Goal: Task Accomplishment & Management: Manage account settings

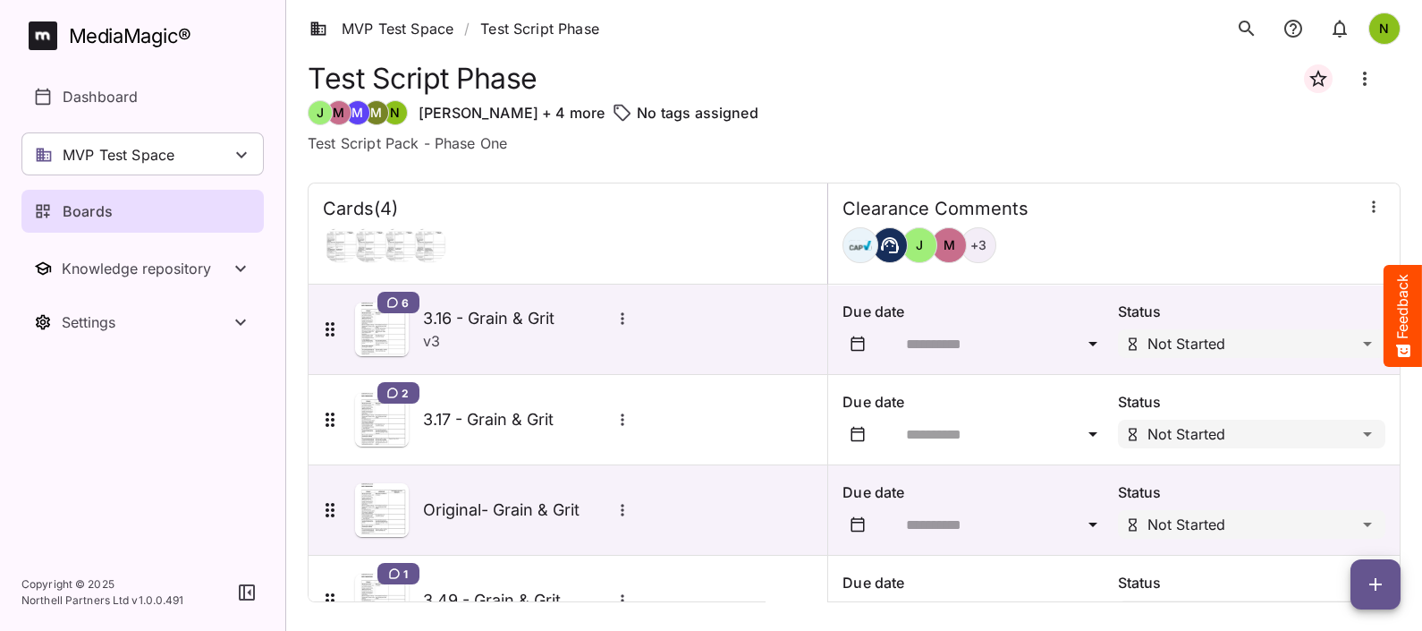
click at [210, 148] on div "MVP Test Space" at bounding box center [142, 153] width 242 height 43
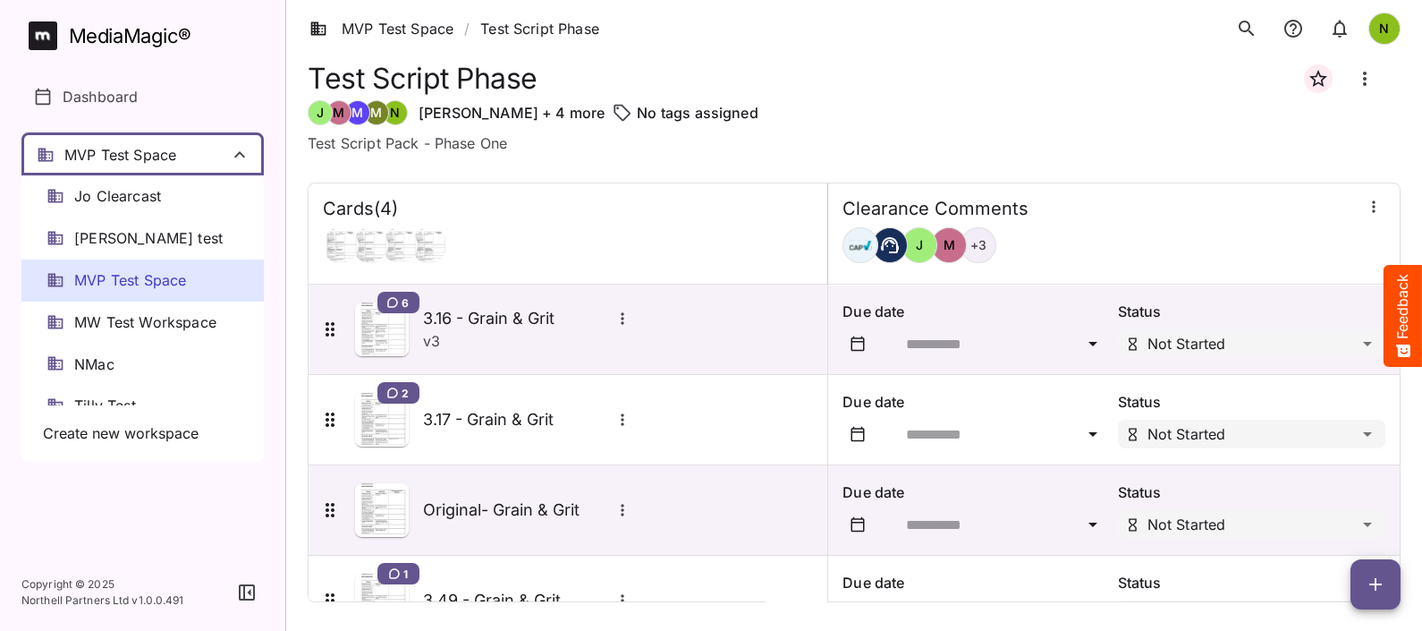
click at [98, 358] on span "NMac" at bounding box center [94, 364] width 40 height 21
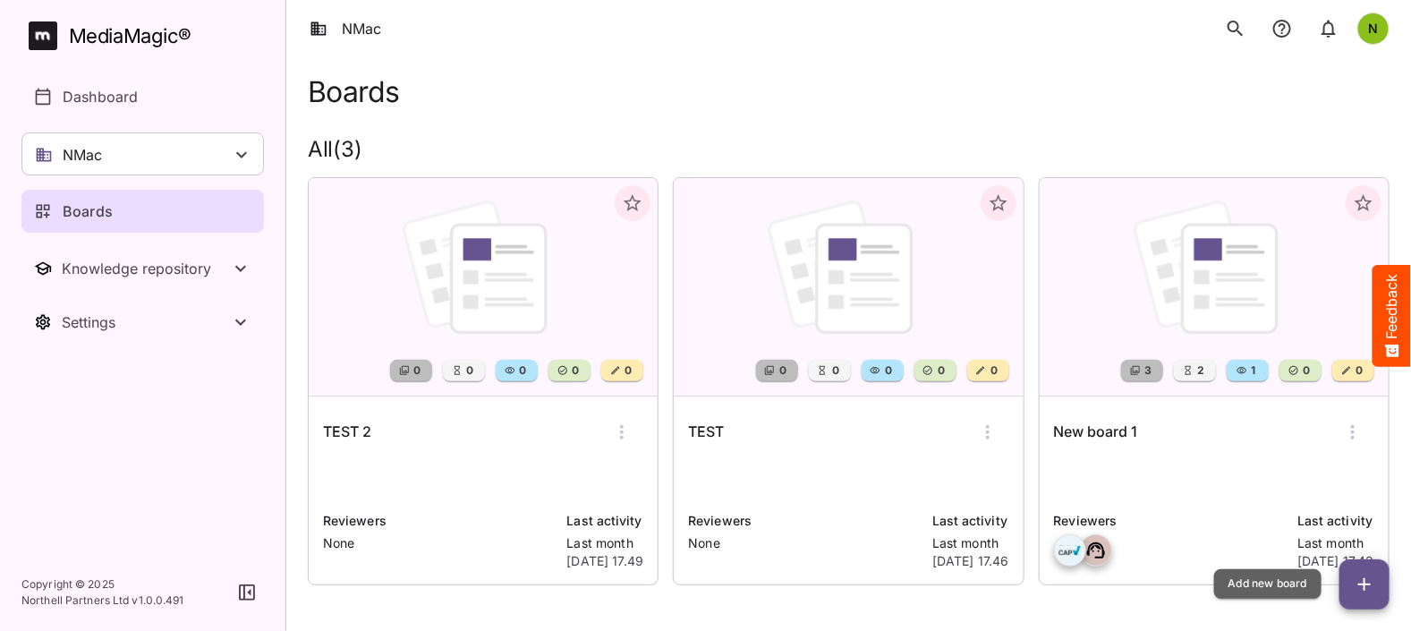
click at [1373, 584] on icon "button" at bounding box center [1363, 583] width 21 height 21
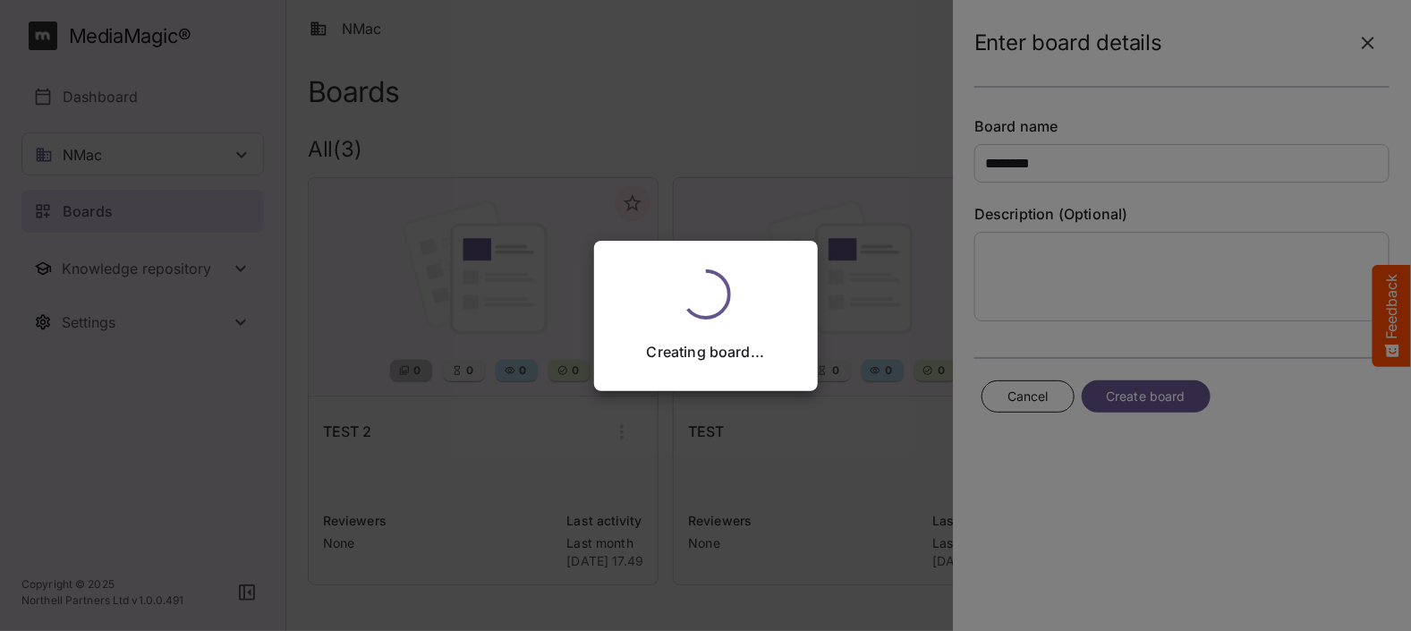
type input "********"
click at [1101, 148] on div "Creating board..." at bounding box center [705, 315] width 1411 height 631
drag, startPoint x: 839, startPoint y: 374, endPoint x: 845, endPoint y: 383, distance: 10.9
click at [845, 383] on div "Creating board..." at bounding box center [705, 315] width 1411 height 631
click at [1031, 407] on div "Creating board..." at bounding box center [705, 315] width 1411 height 631
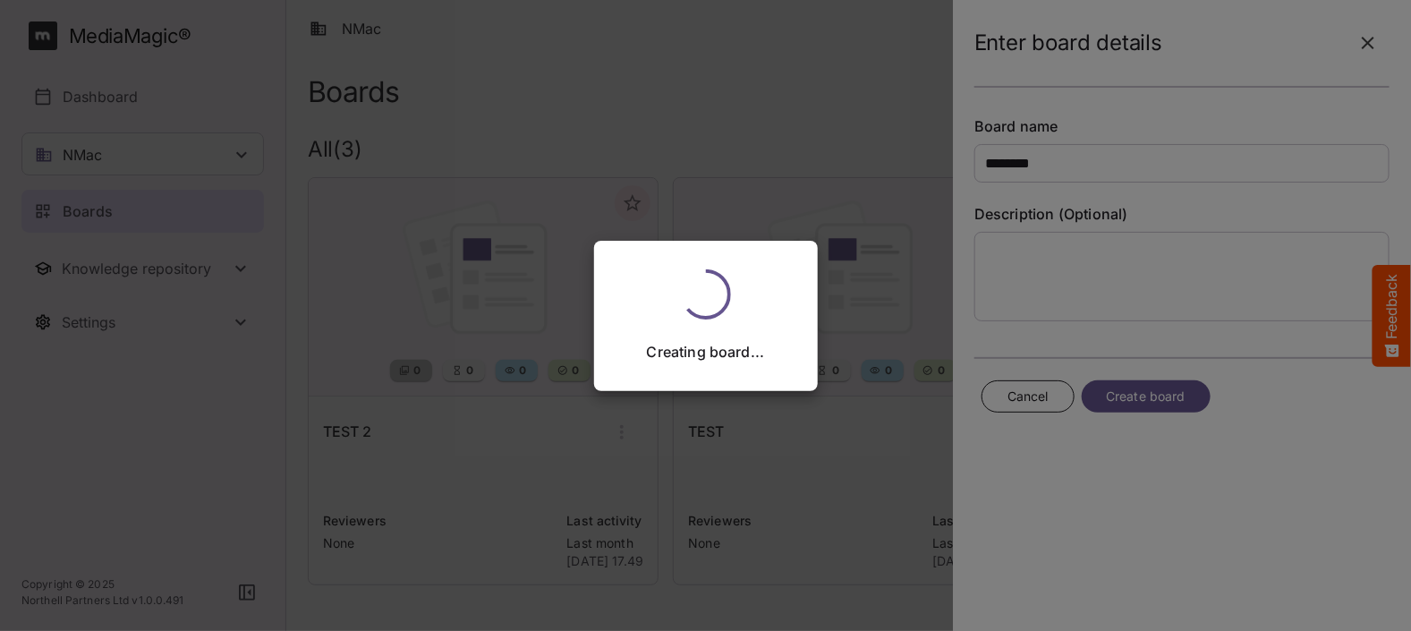
click at [1016, 390] on div "Creating board..." at bounding box center [705, 315] width 1411 height 631
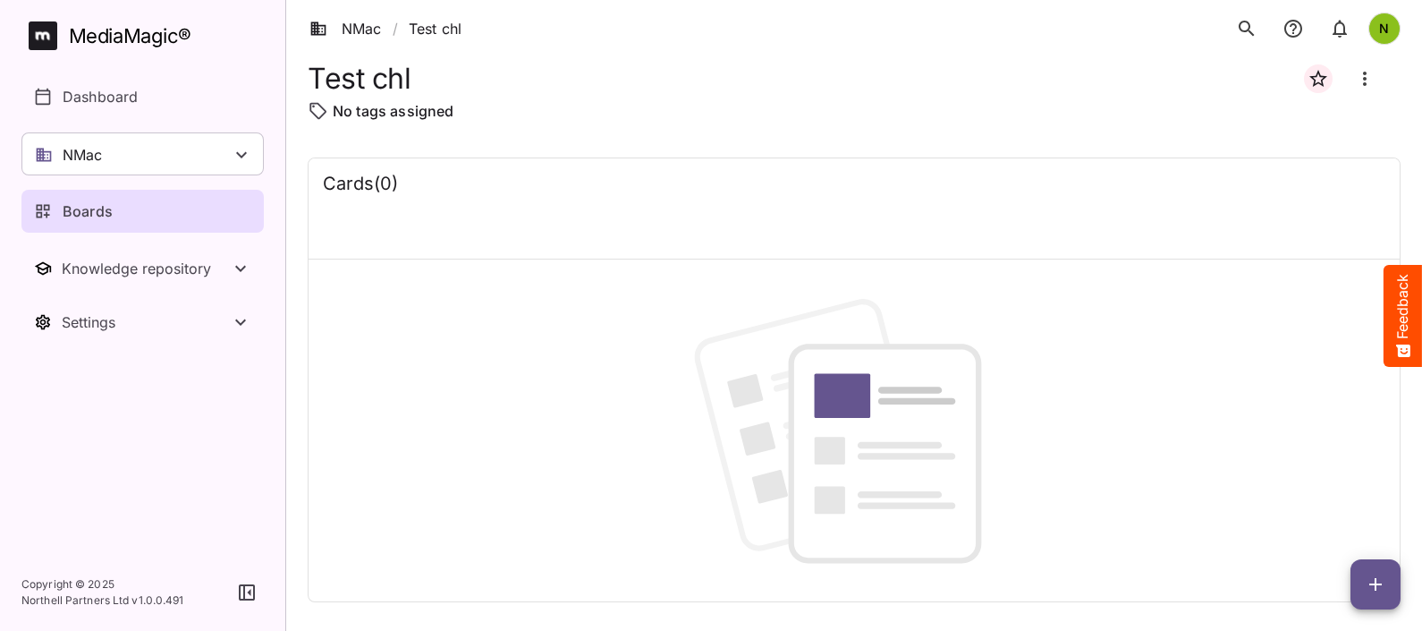
click at [1369, 67] on button "Board more options" at bounding box center [1365, 78] width 43 height 43
click at [1284, 168] on p "Delete board" at bounding box center [1278, 171] width 89 height 21
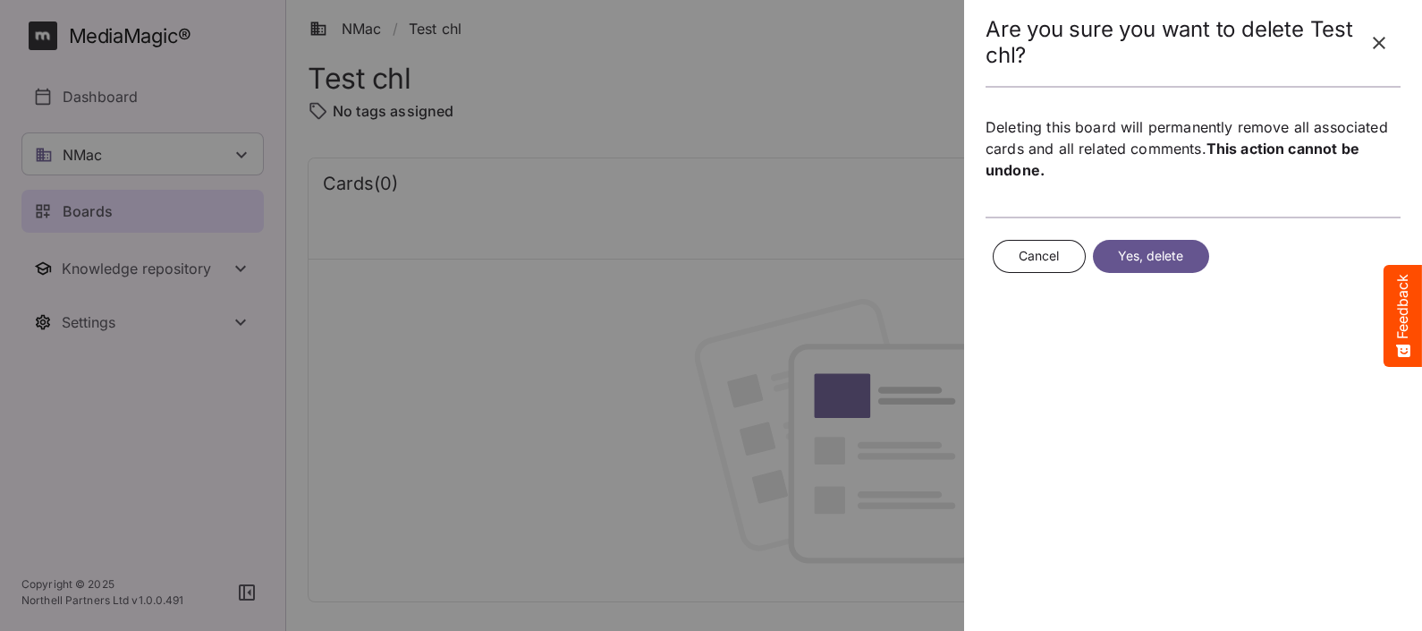
click at [1132, 251] on span "Yes, delete" at bounding box center [1151, 256] width 66 height 22
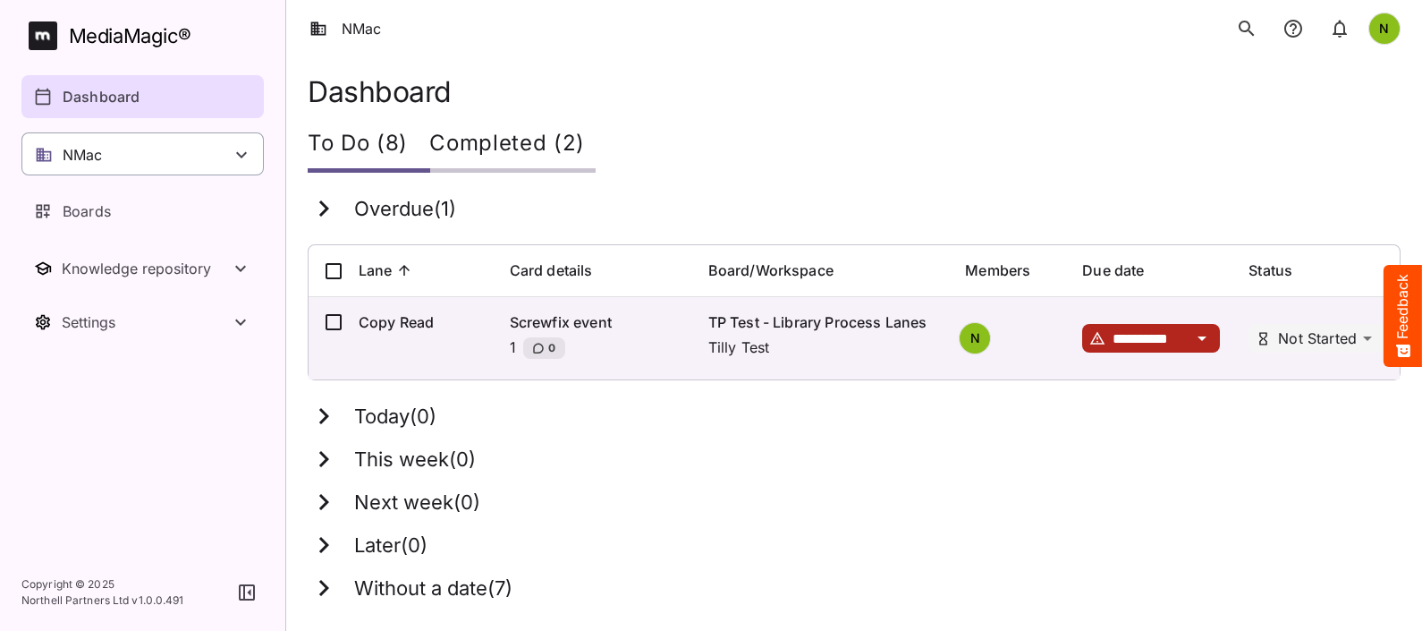
click at [161, 146] on div "NMac" at bounding box center [142, 153] width 242 height 43
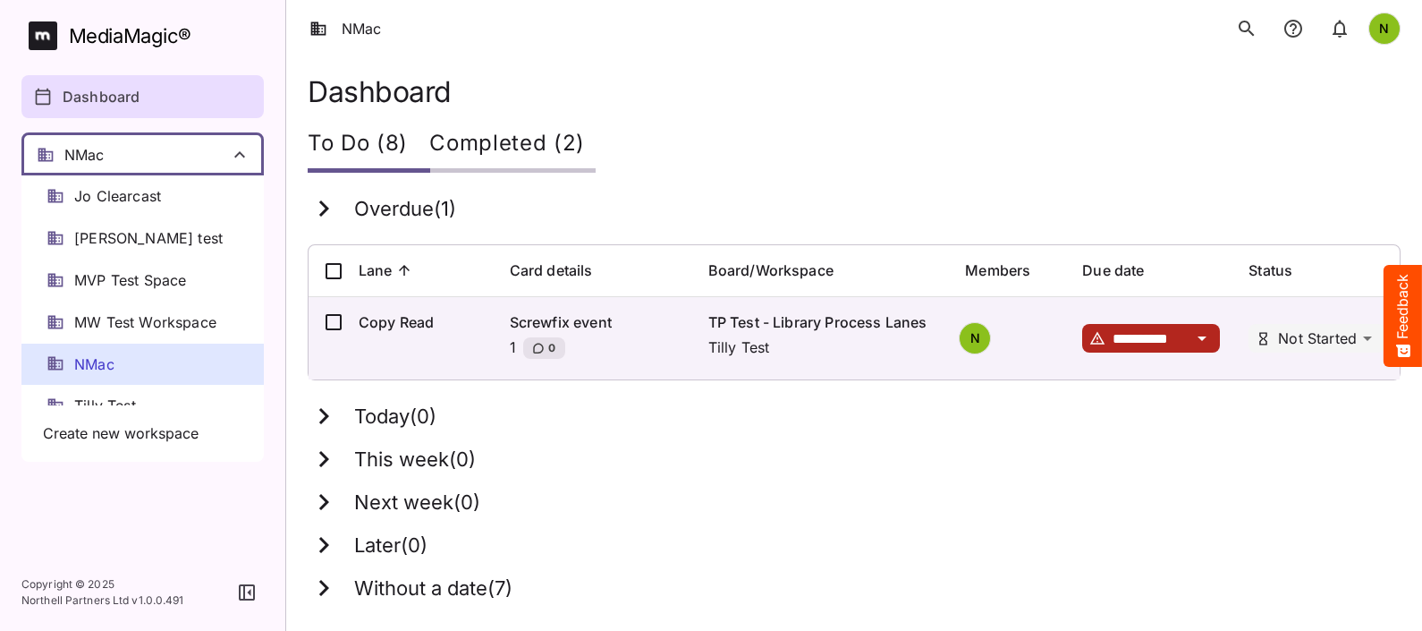
click at [151, 359] on div "NMac" at bounding box center [142, 365] width 242 height 42
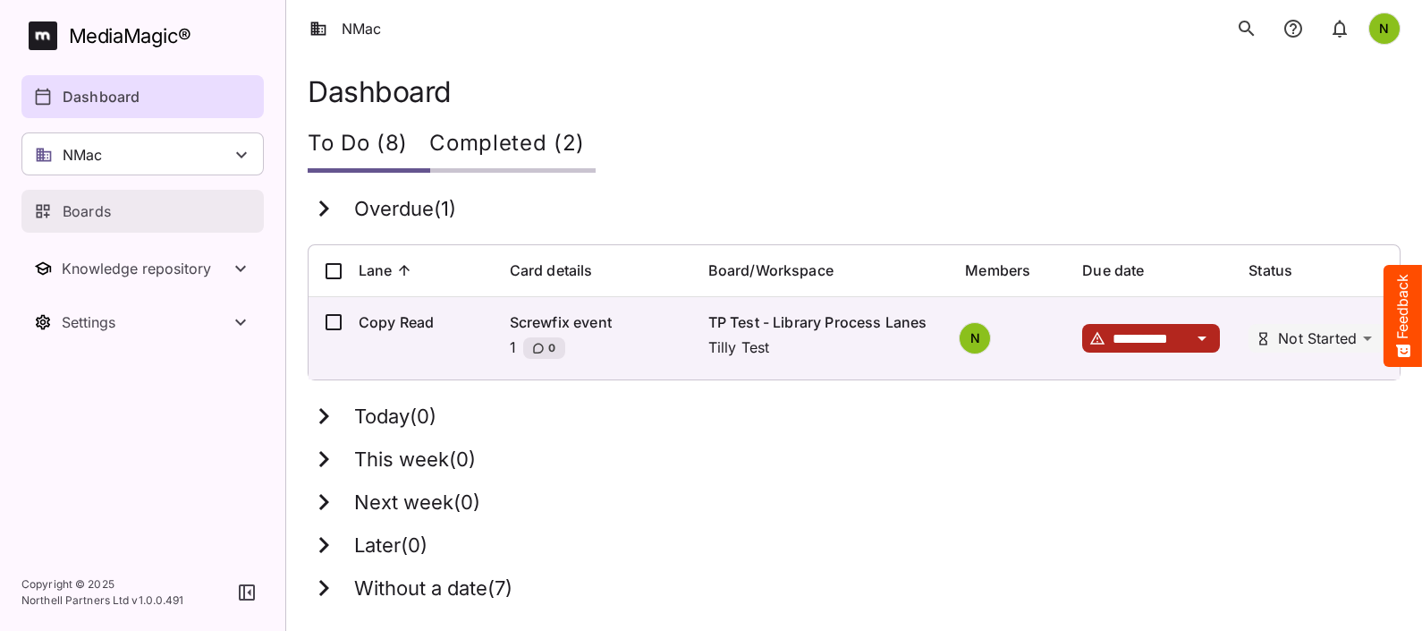
click at [107, 197] on link "Boards" at bounding box center [142, 211] width 242 height 43
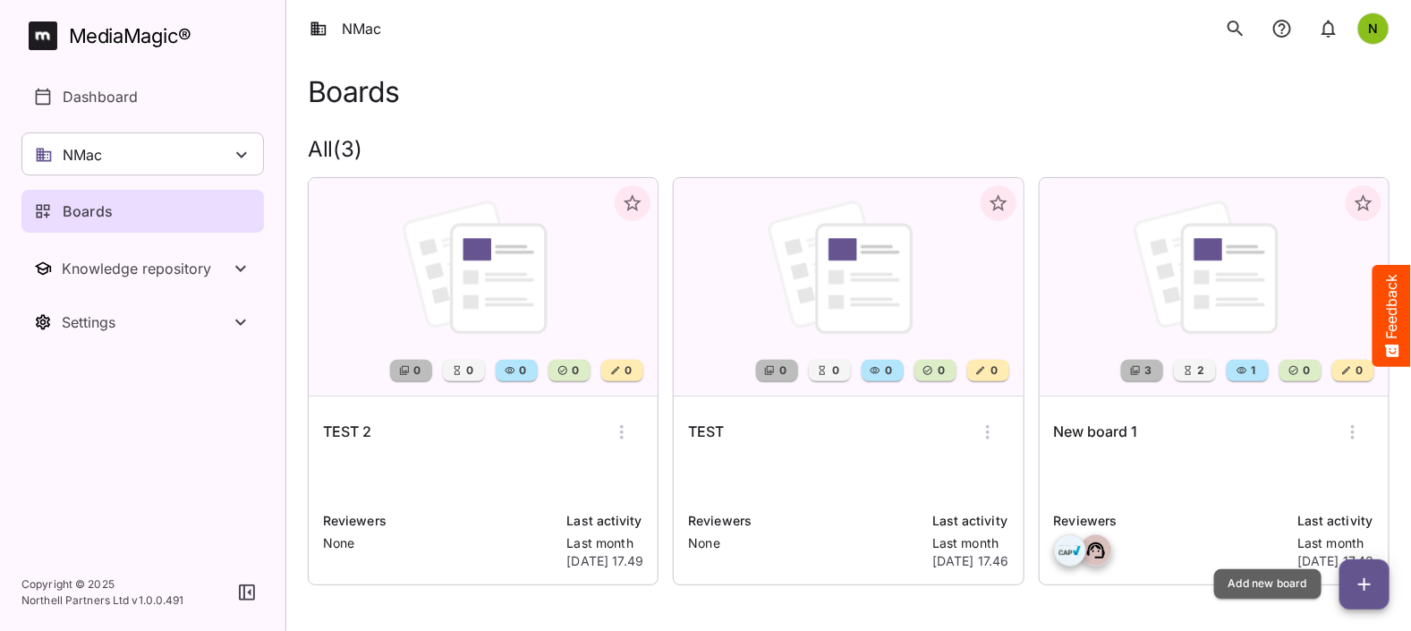
click at [1365, 582] on icon "button" at bounding box center [1363, 583] width 21 height 21
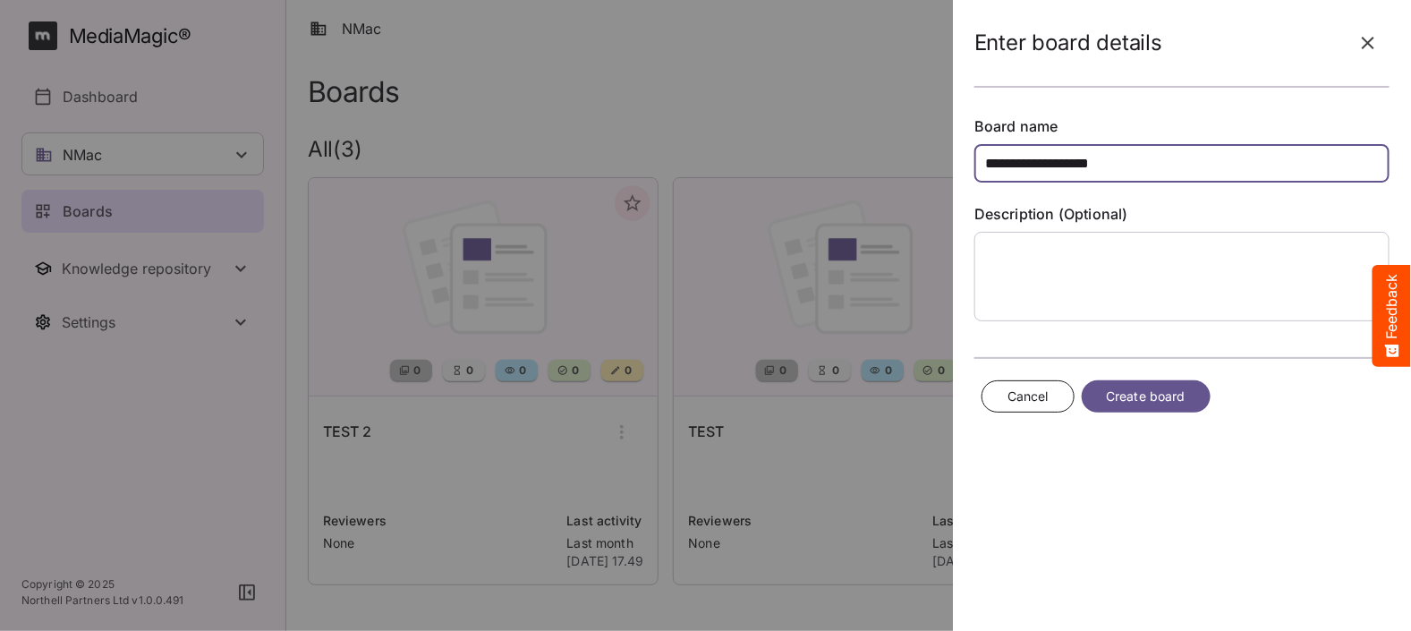
type input "**********"
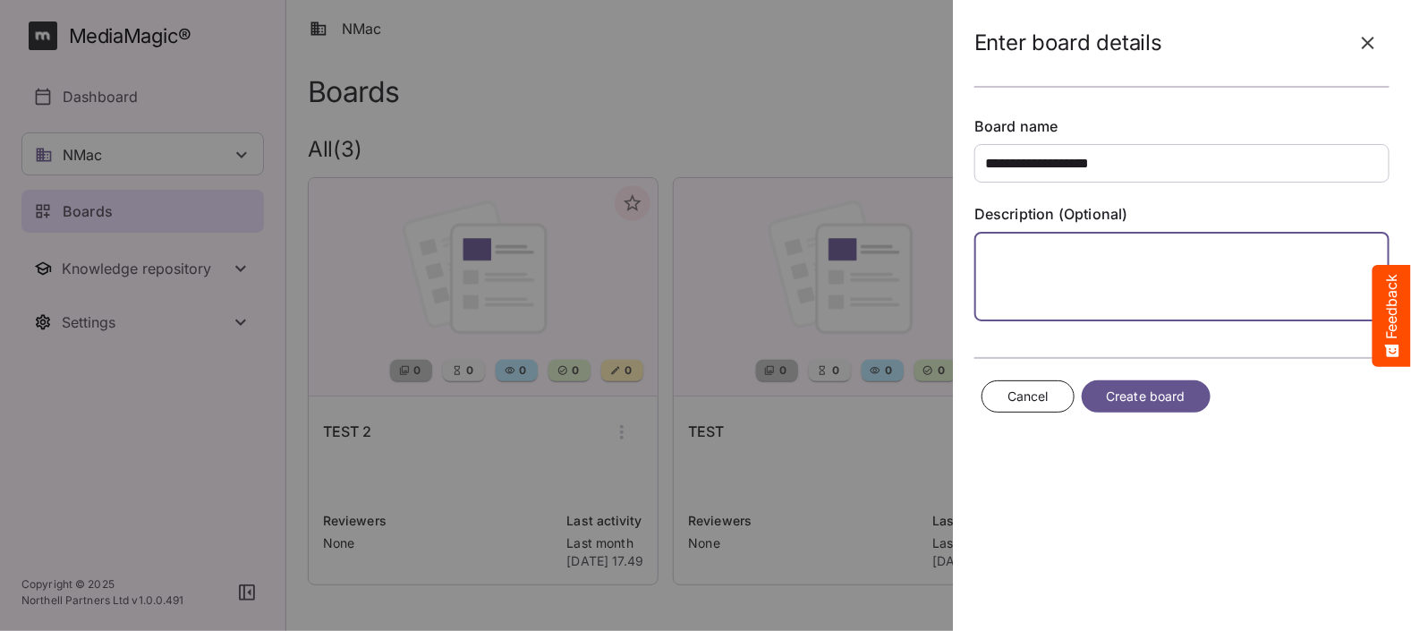
click at [1102, 273] on textarea at bounding box center [1181, 276] width 415 height 89
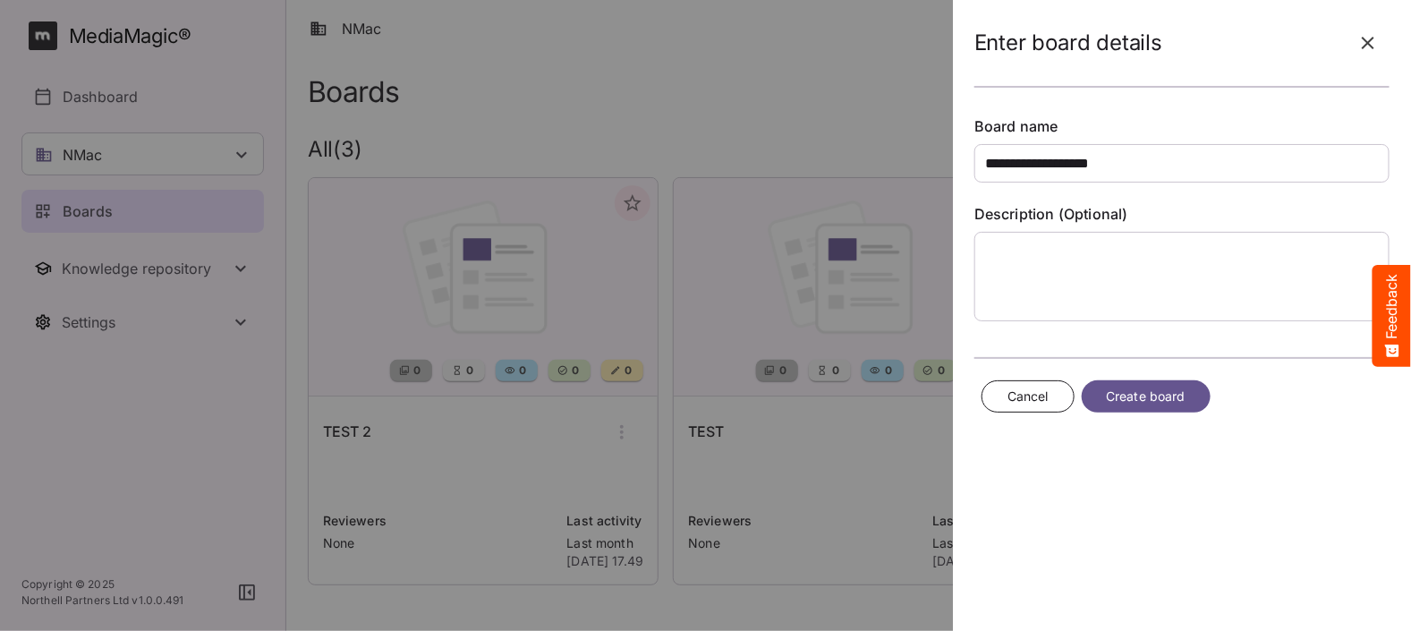
click at [1158, 395] on span "Create board" at bounding box center [1146, 397] width 79 height 22
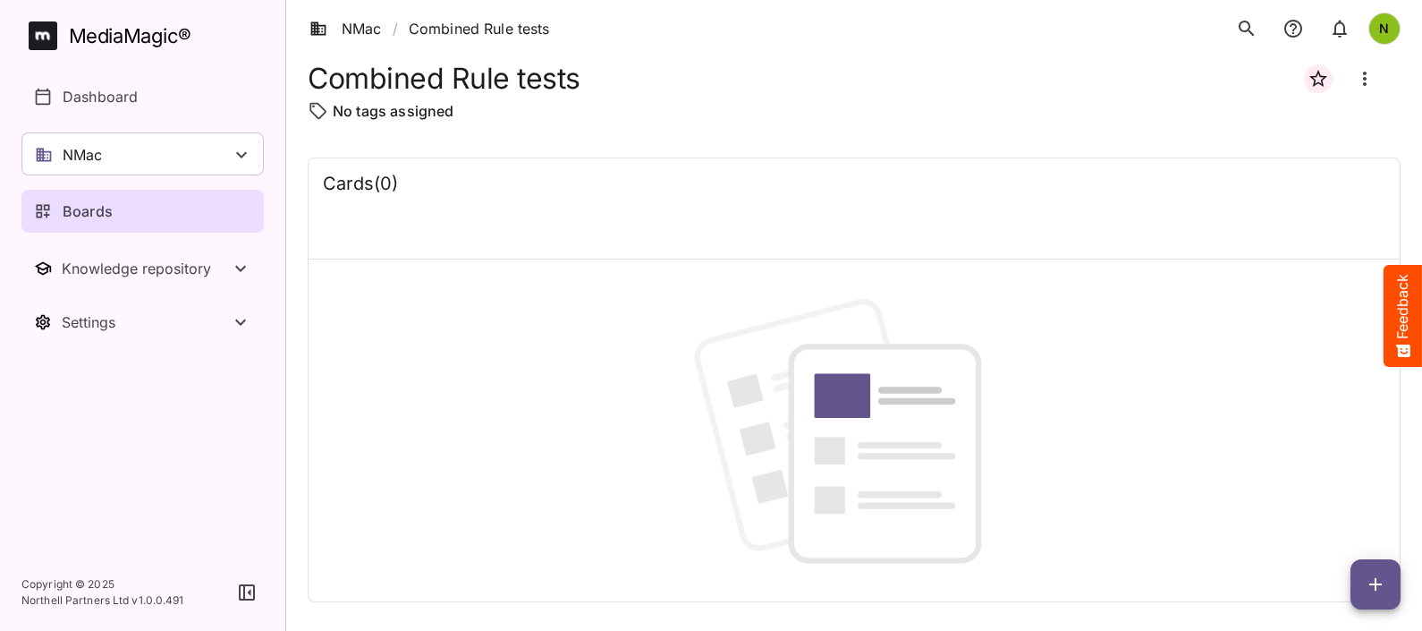
click at [1378, 580] on icon "button" at bounding box center [1375, 583] width 21 height 21
click at [1310, 469] on p "Add new card" at bounding box center [1331, 469] width 97 height 21
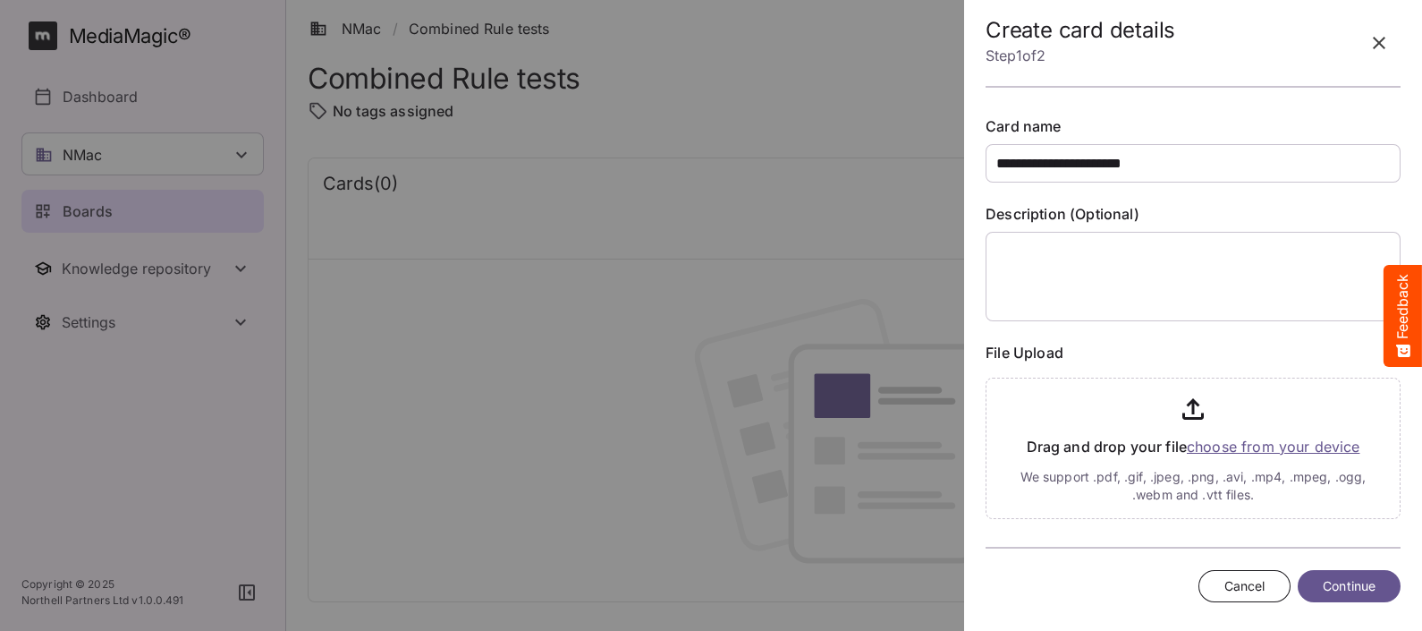
type input "**********"
click at [1132, 282] on textarea at bounding box center [1188, 276] width 404 height 89
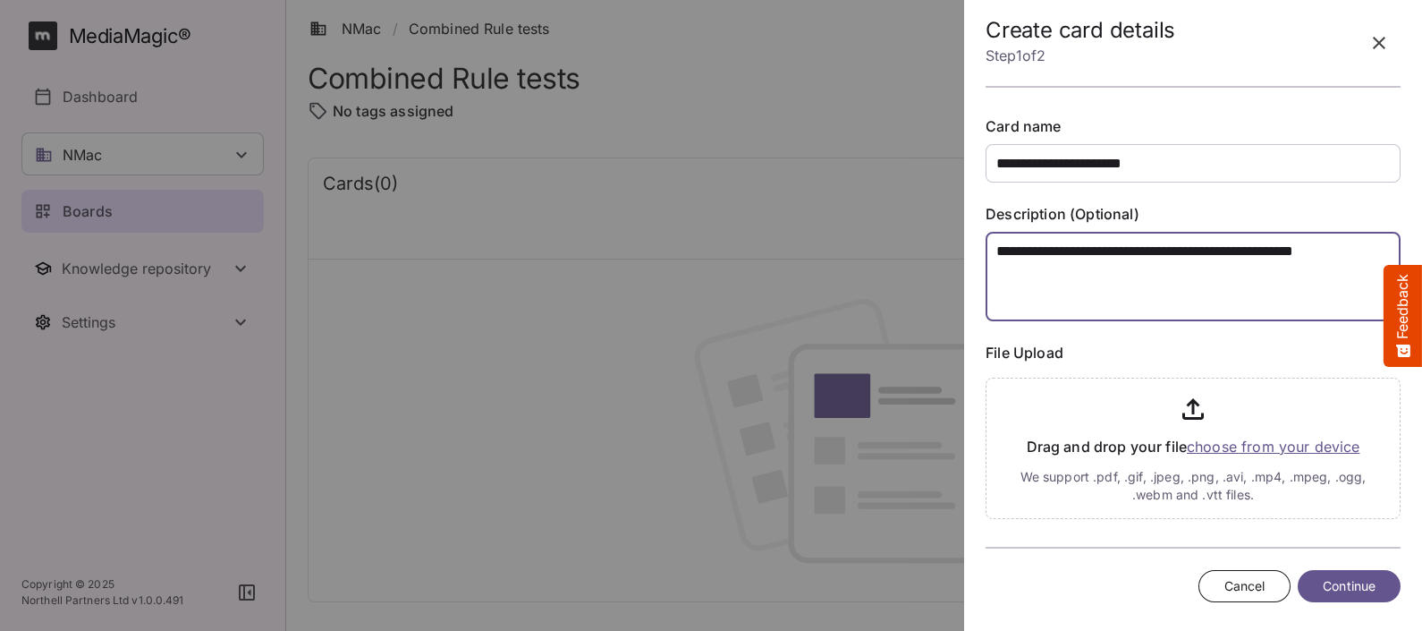
type textarea "**********"
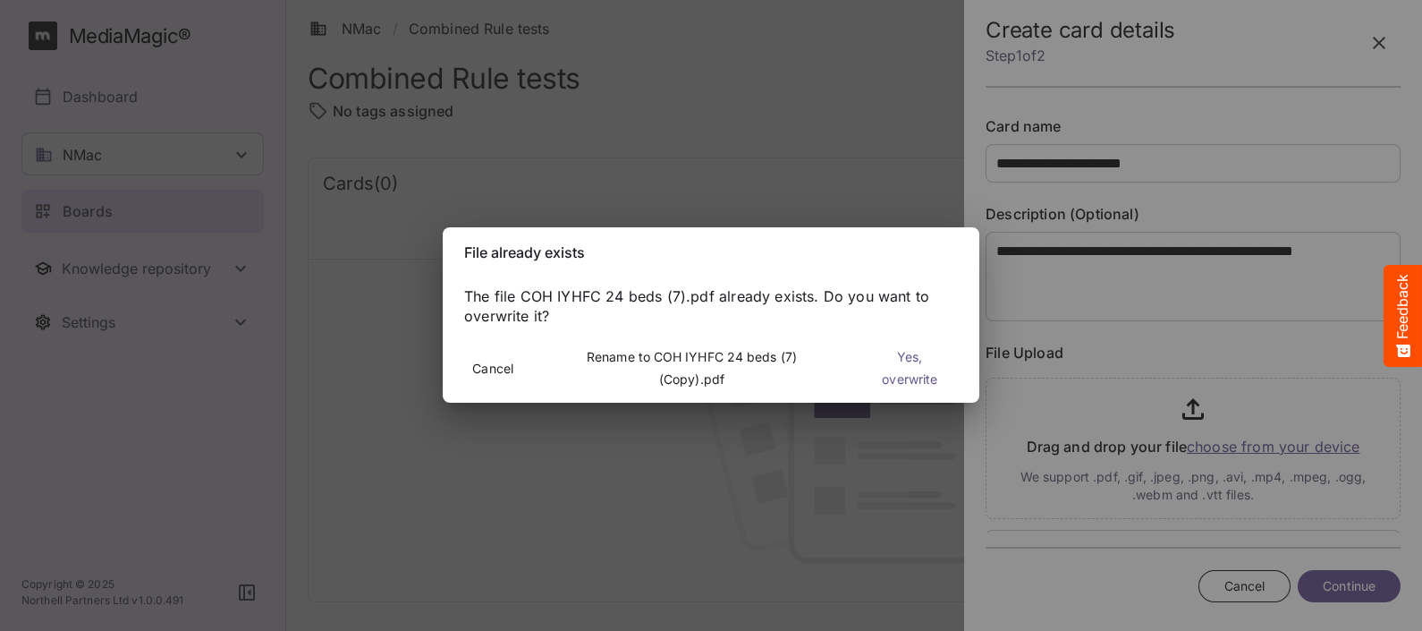
click at [903, 362] on span "Yes, overwrite" at bounding box center [910, 369] width 75 height 44
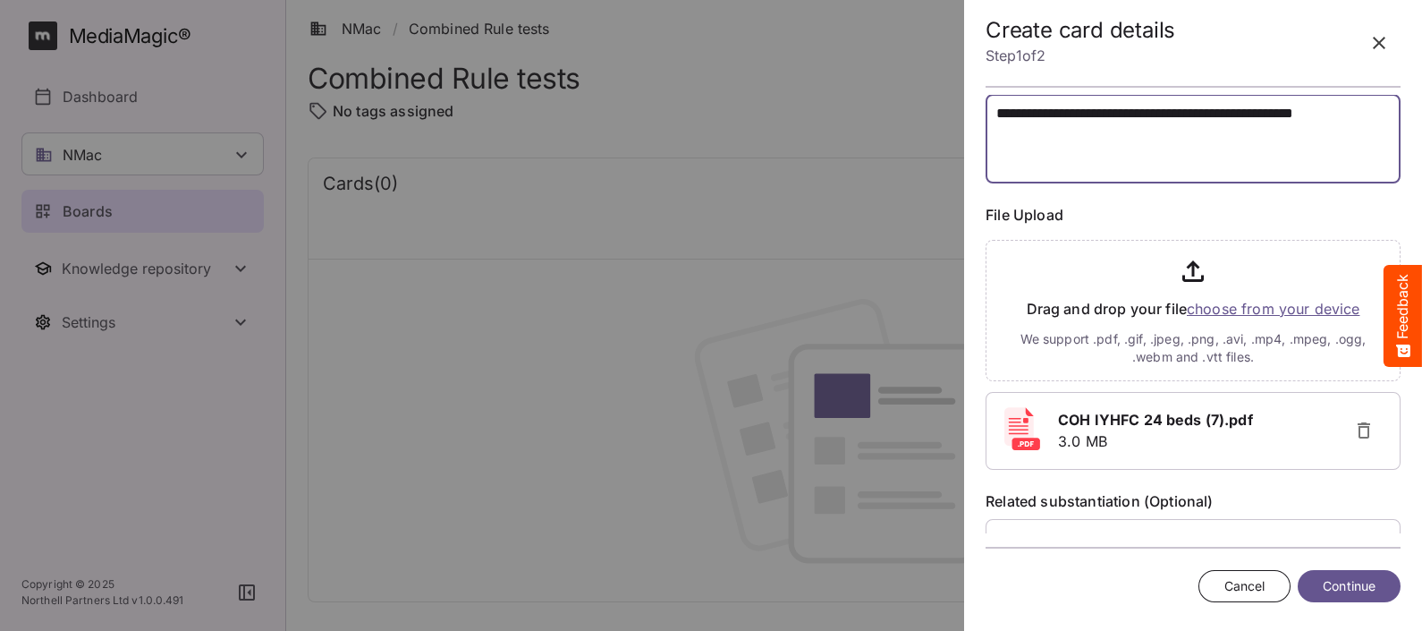
scroll to position [195, 0]
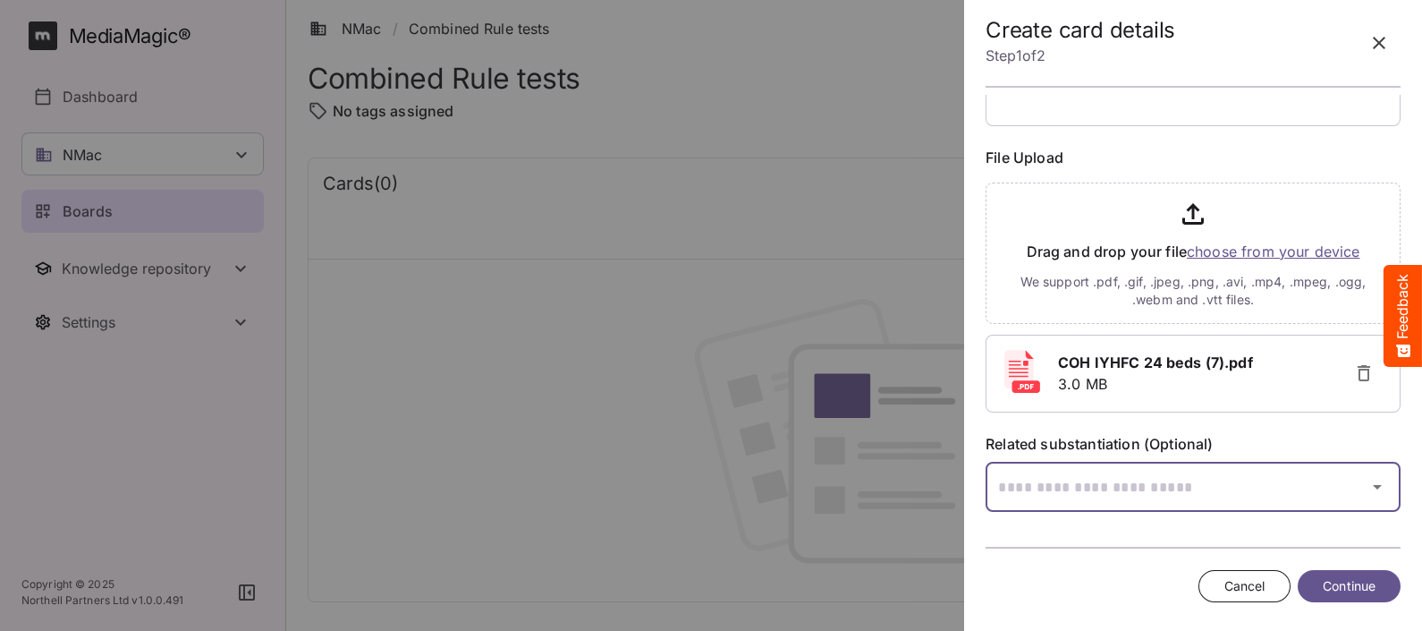
click at [1367, 483] on icon "button" at bounding box center [1377, 486] width 21 height 21
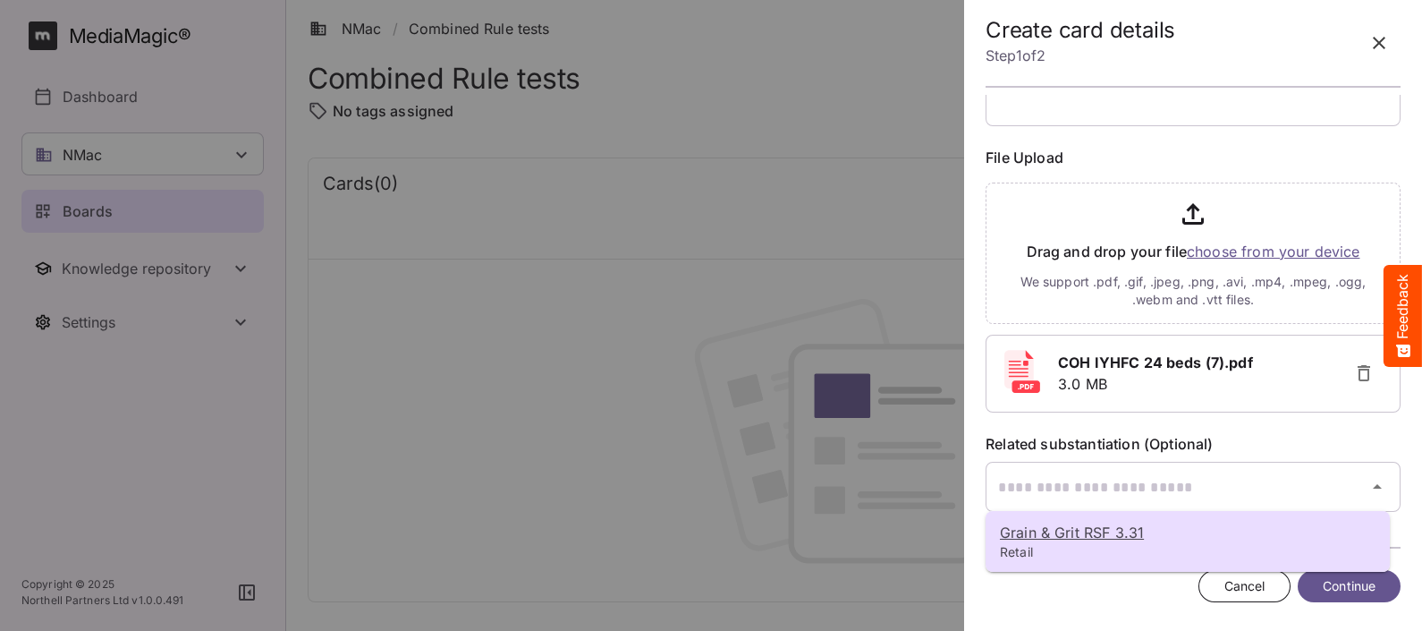
click at [812, 327] on div at bounding box center [711, 315] width 1422 height 631
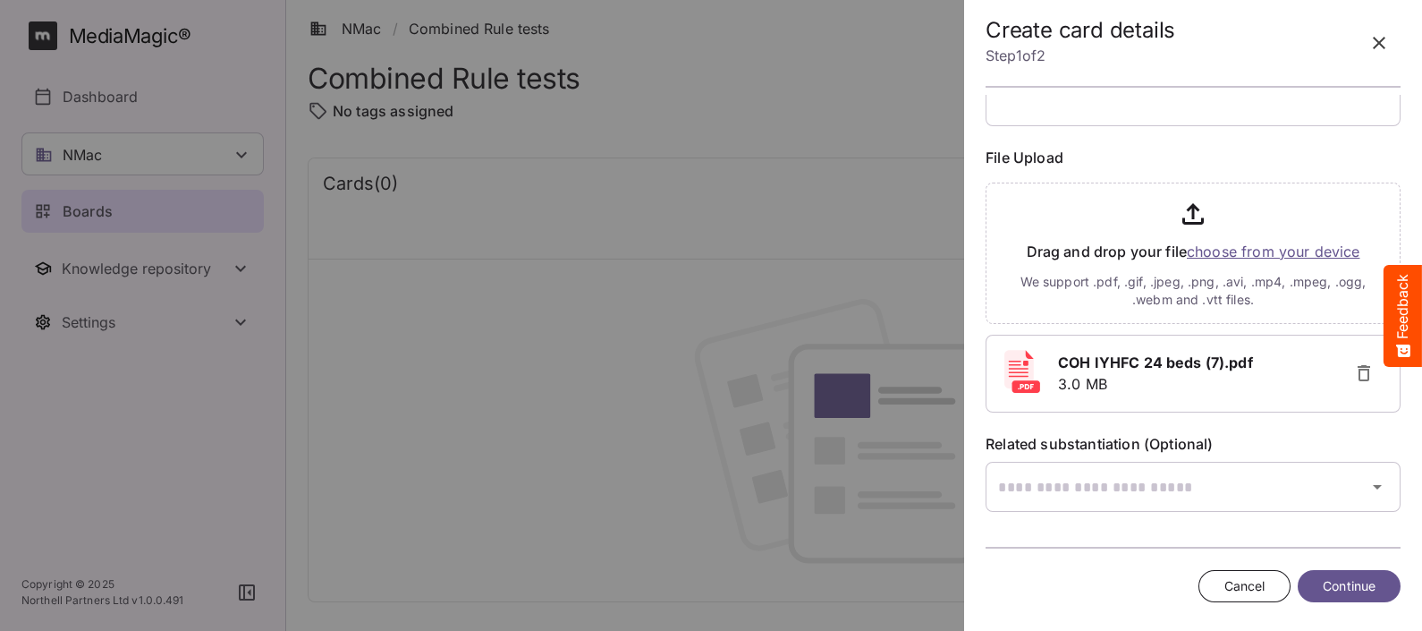
click at [1356, 580] on span "Continue" at bounding box center [1349, 586] width 53 height 22
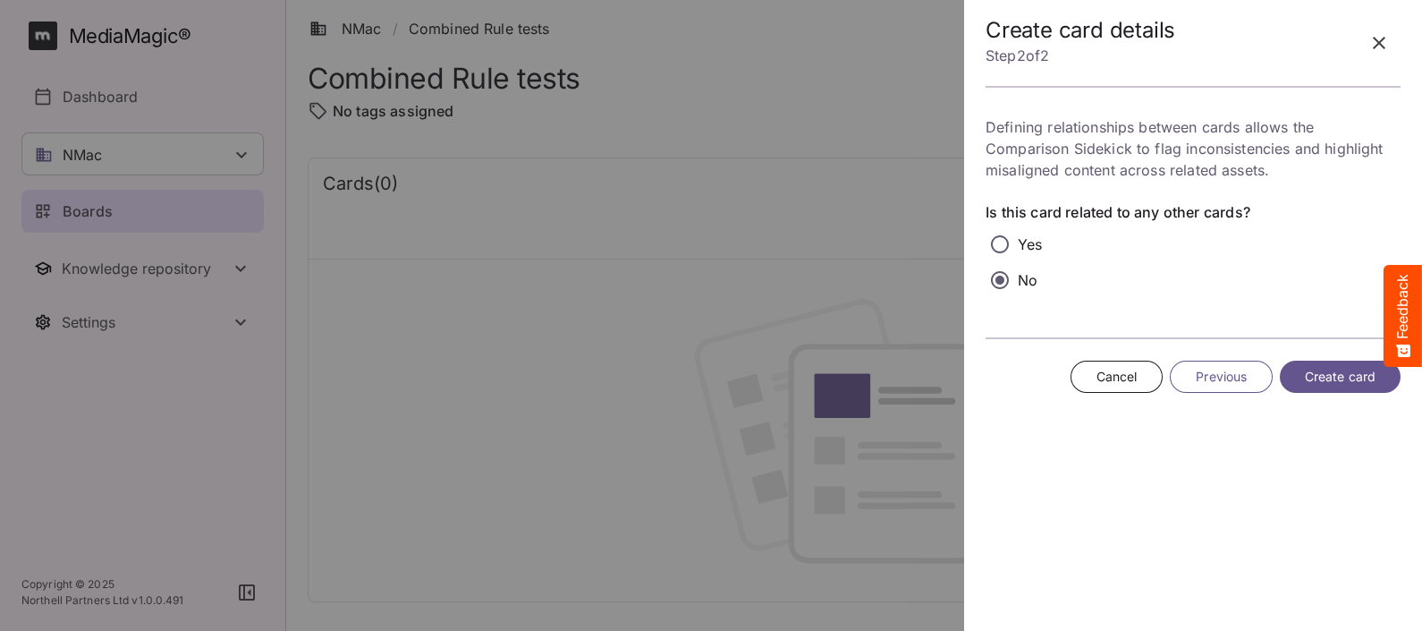
scroll to position [0, 0]
click at [1337, 374] on span "Create card" at bounding box center [1340, 377] width 71 height 22
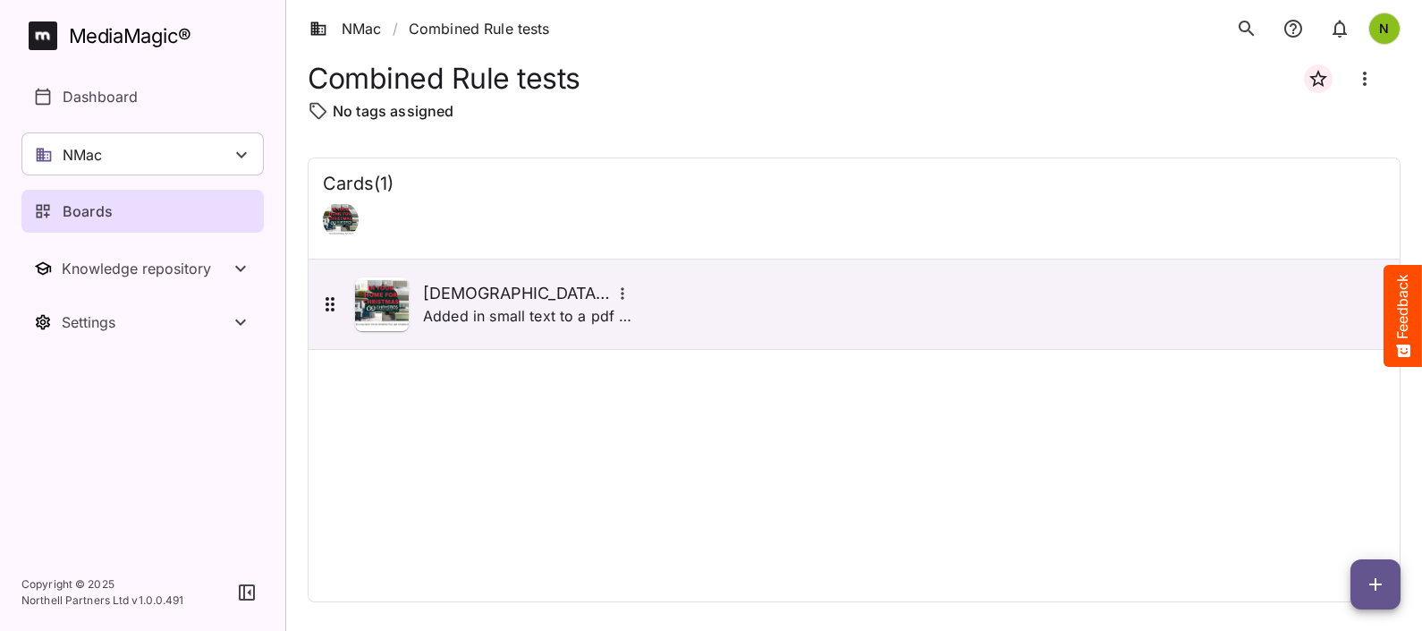
click at [1370, 77] on icon "Board more options" at bounding box center [1364, 78] width 21 height 21
click at [494, 319] on div at bounding box center [711, 315] width 1422 height 631
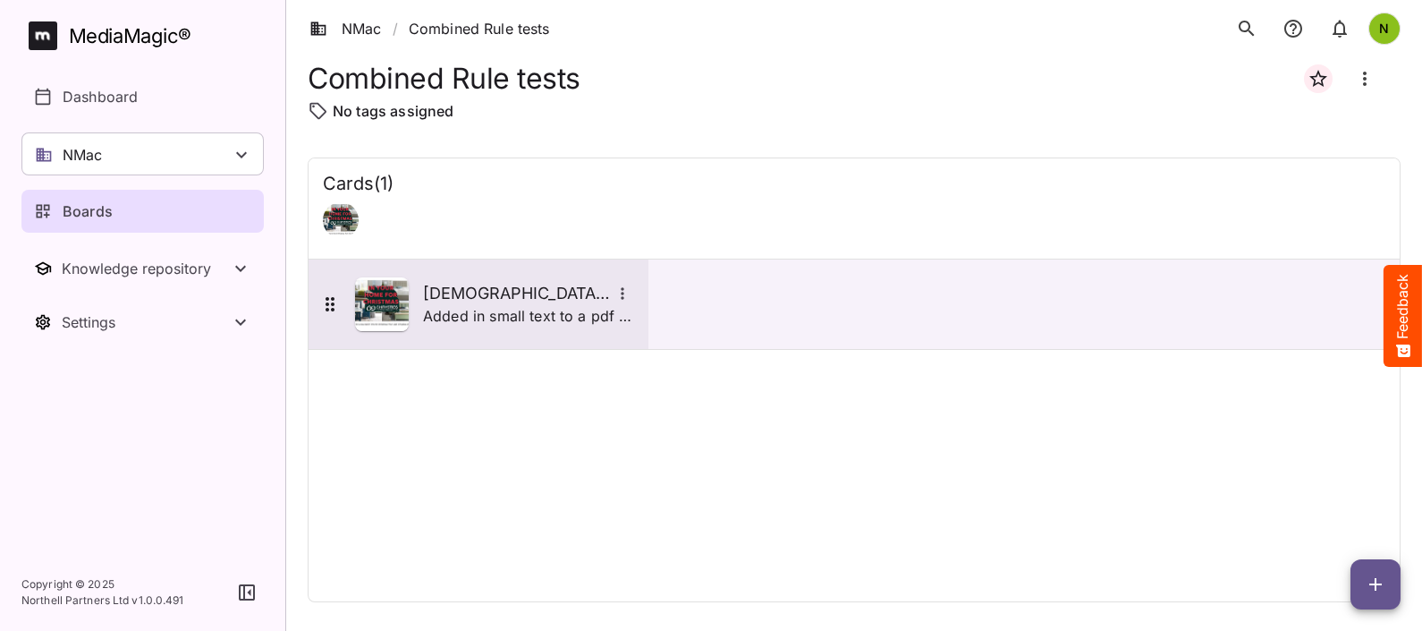
click at [496, 317] on p "Added in small text to a pdf with pictures and graphics" at bounding box center [528, 315] width 211 height 21
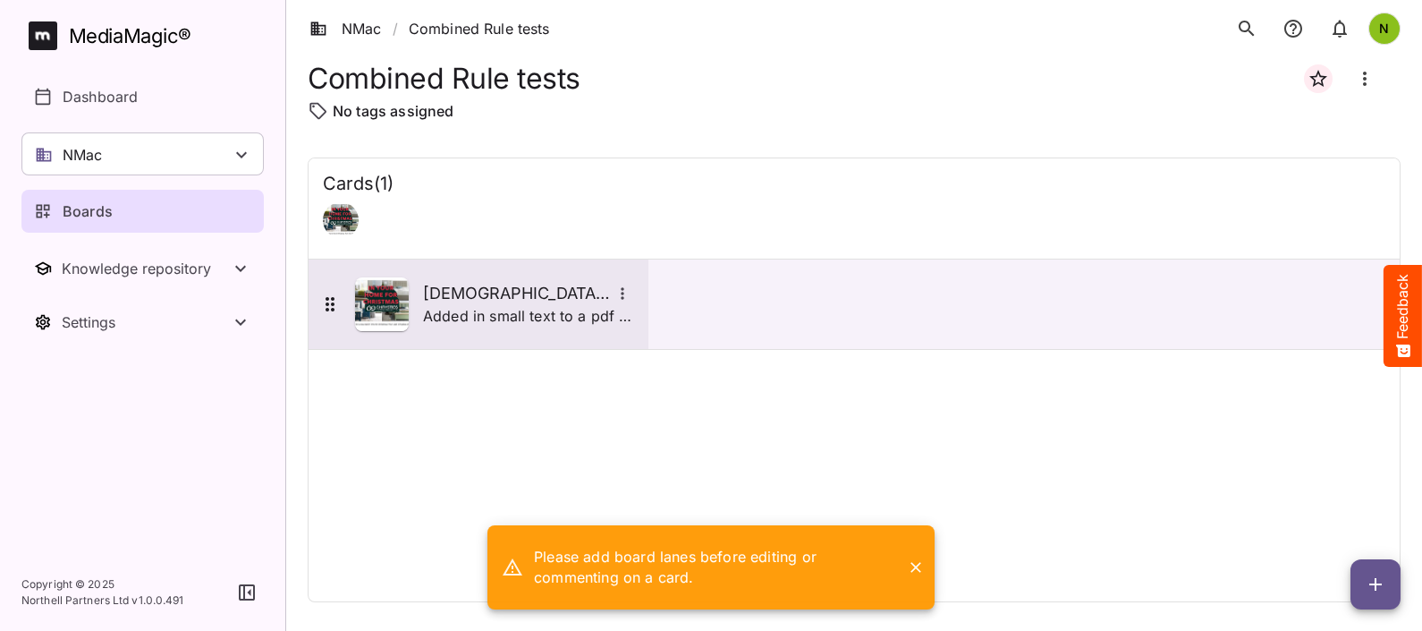
click at [630, 286] on icon "More options for Chrysties 3.16 and 3.49" at bounding box center [623, 293] width 18 height 18
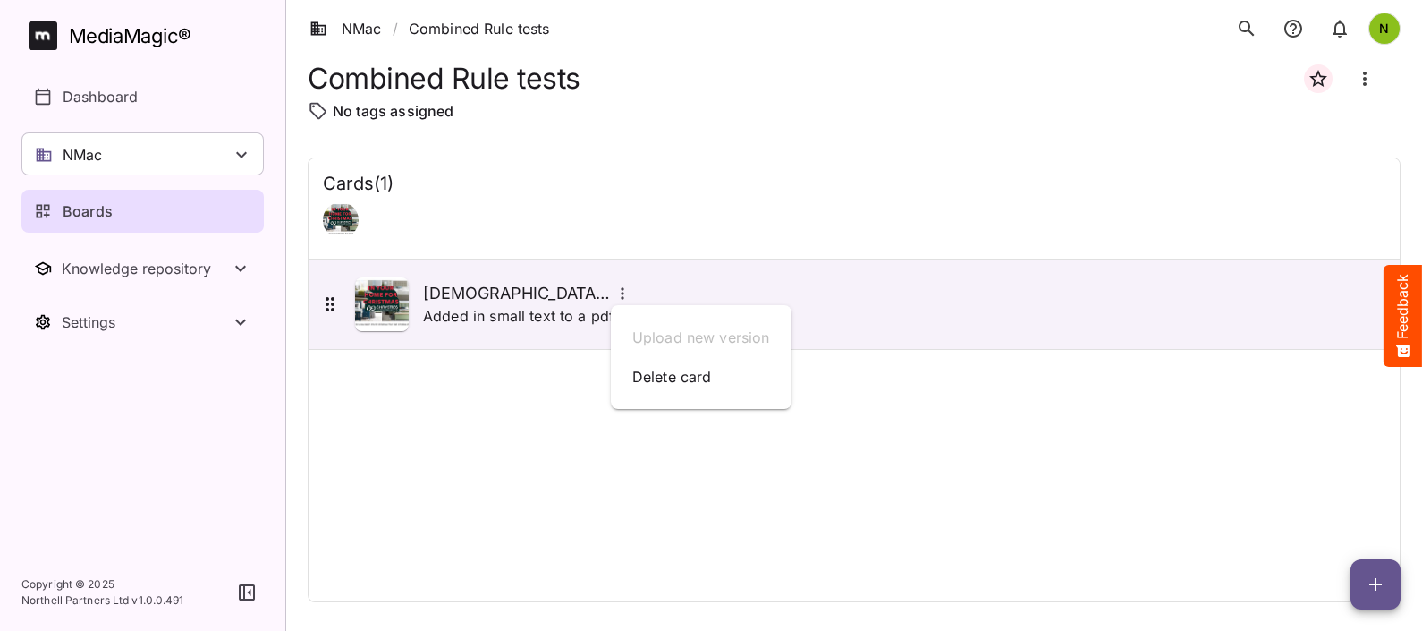
click at [640, 196] on div at bounding box center [711, 315] width 1422 height 631
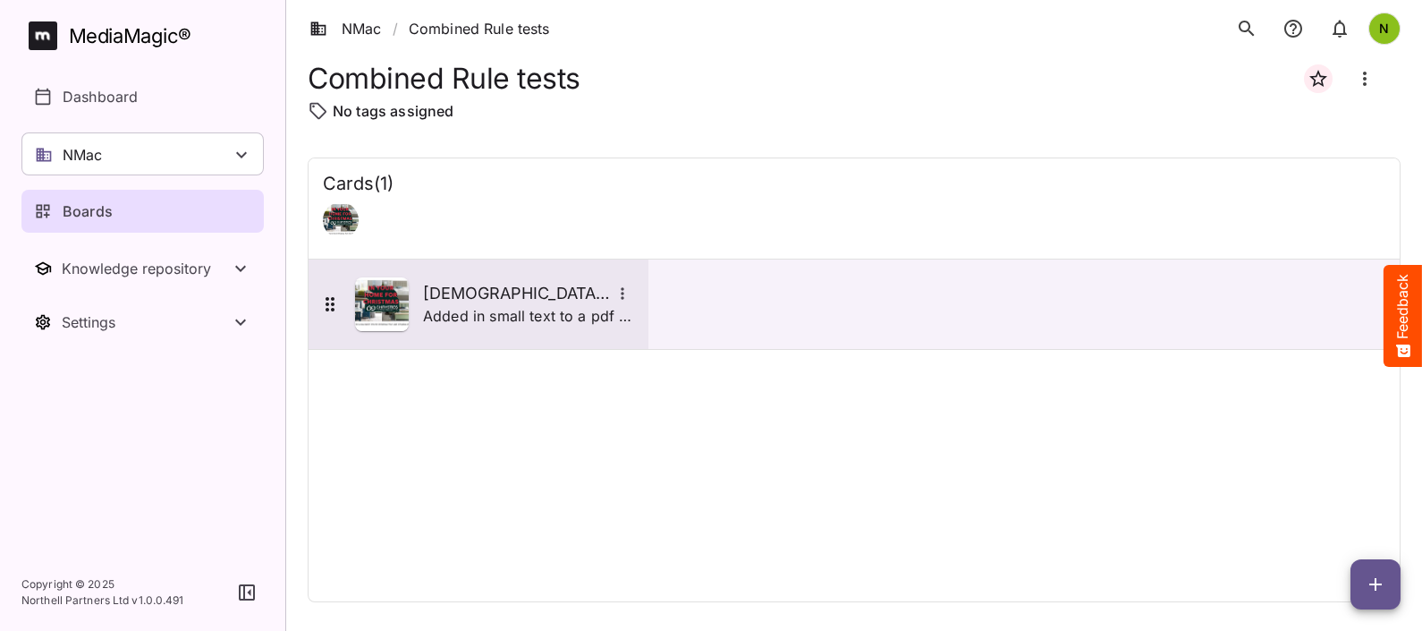
click at [480, 308] on p "Added in small text to a pdf with pictures and graphics" at bounding box center [528, 315] width 211 height 21
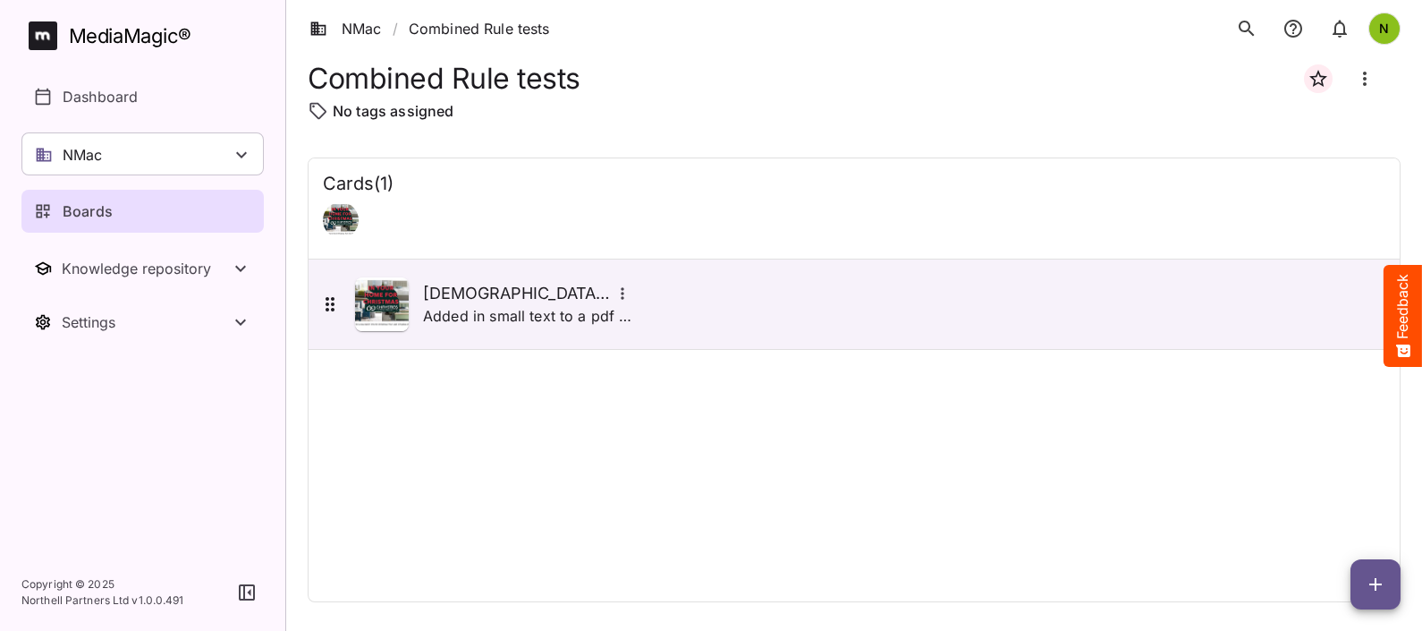
click at [1365, 74] on icon "Board more options" at bounding box center [1365, 79] width 4 height 14
click at [617, 280] on div at bounding box center [711, 315] width 1422 height 631
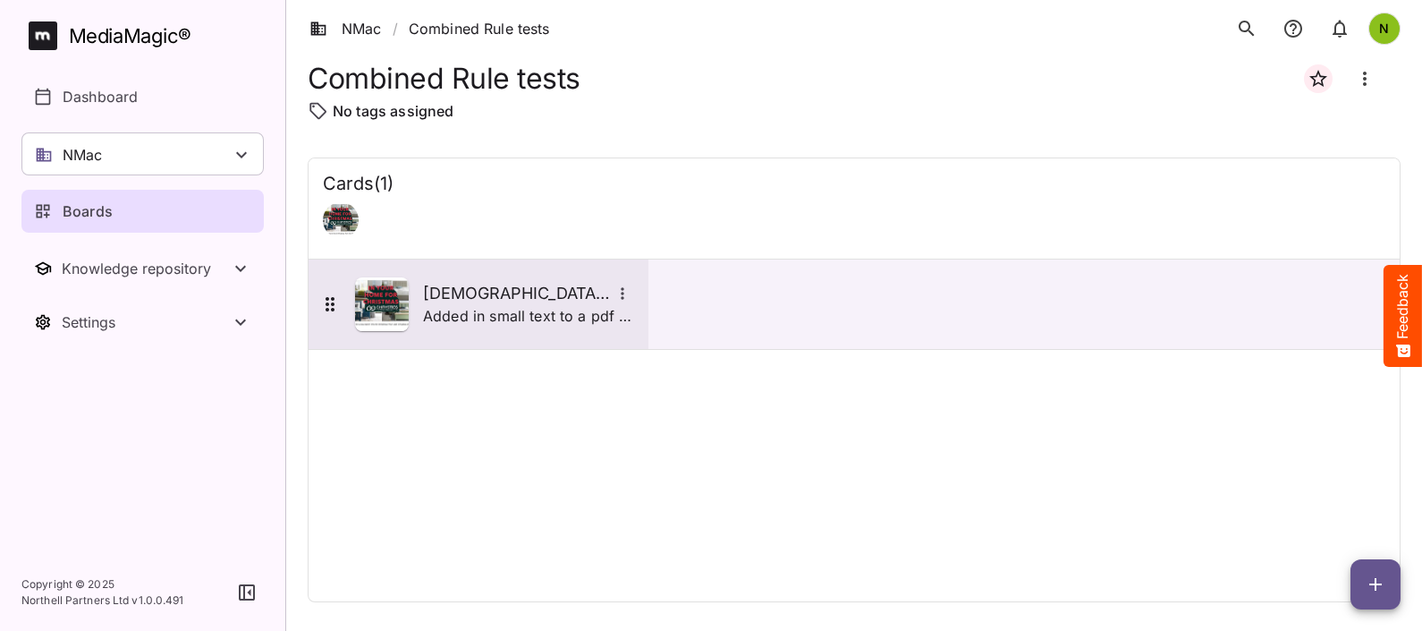
click at [621, 287] on icon "More options for Chrysties 3.16 and 3.49" at bounding box center [623, 293] width 18 height 18
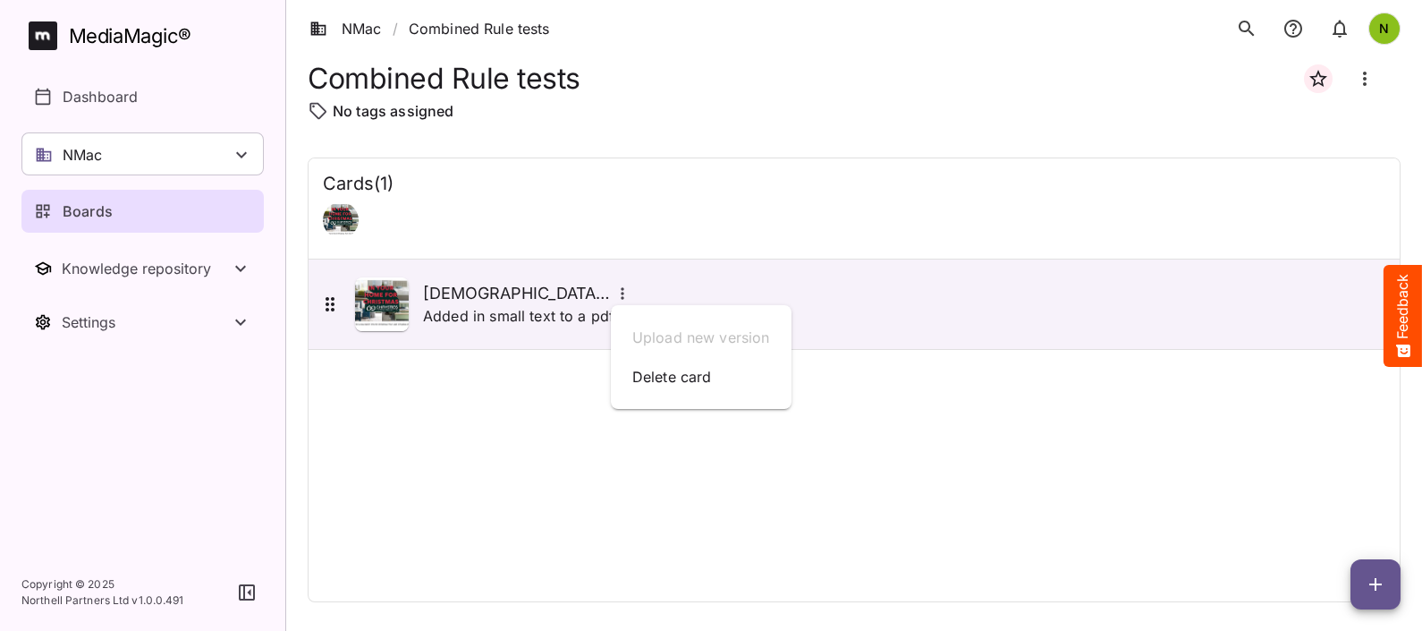
click at [1382, 589] on div at bounding box center [711, 315] width 1422 height 631
click at [1377, 581] on icon "button" at bounding box center [1375, 583] width 21 height 21
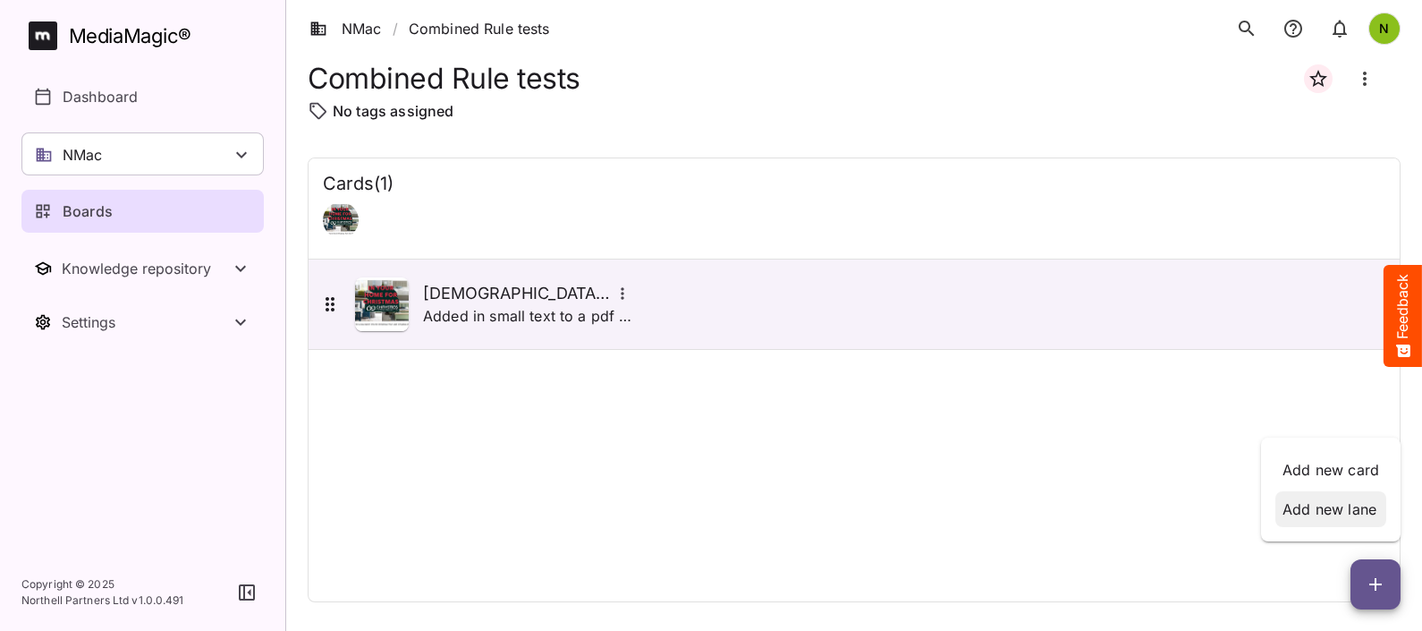
click at [1351, 505] on p "Add new lane" at bounding box center [1331, 508] width 97 height 21
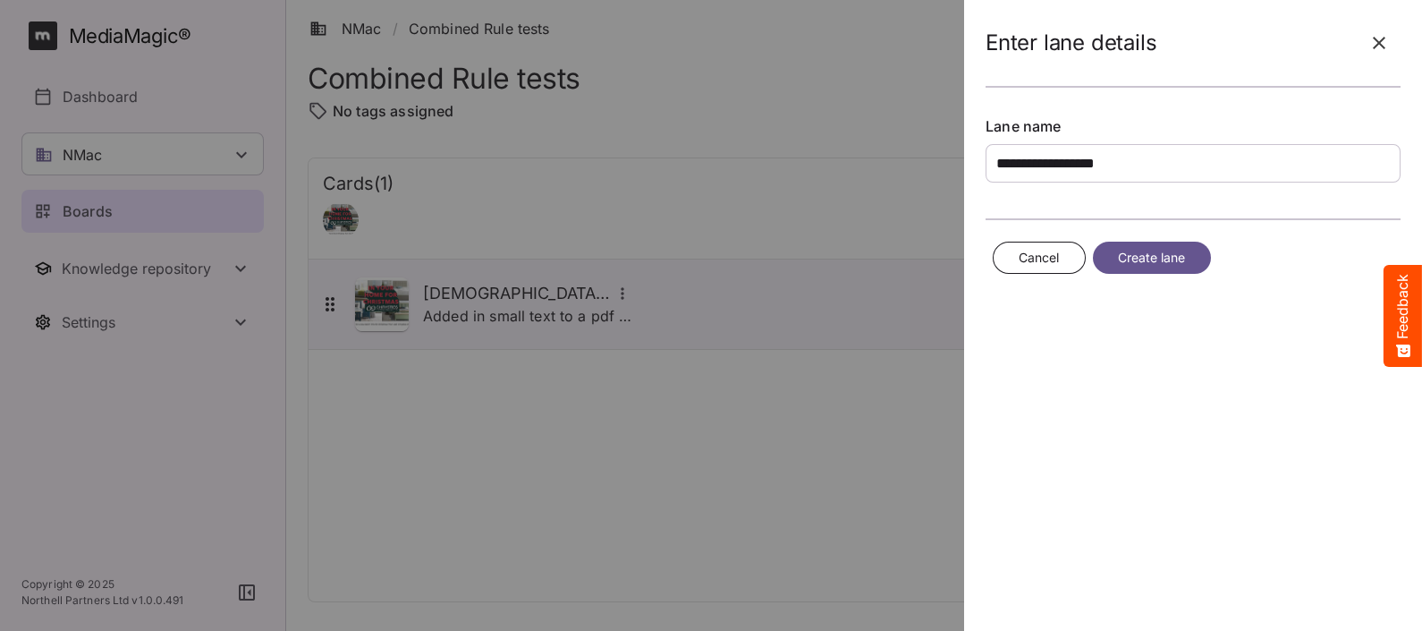
type input "**********"
click at [1144, 262] on span "Create lane" at bounding box center [1152, 258] width 68 height 22
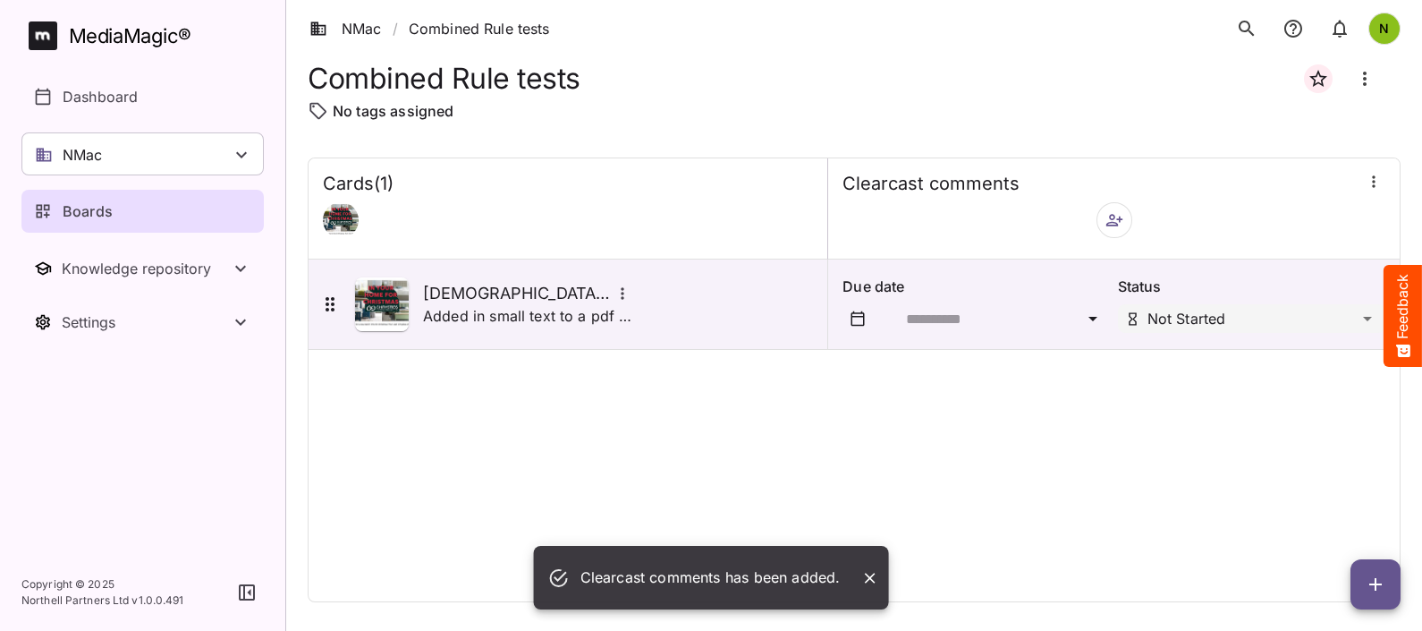
click at [1097, 229] on button "button" at bounding box center [1115, 220] width 36 height 36
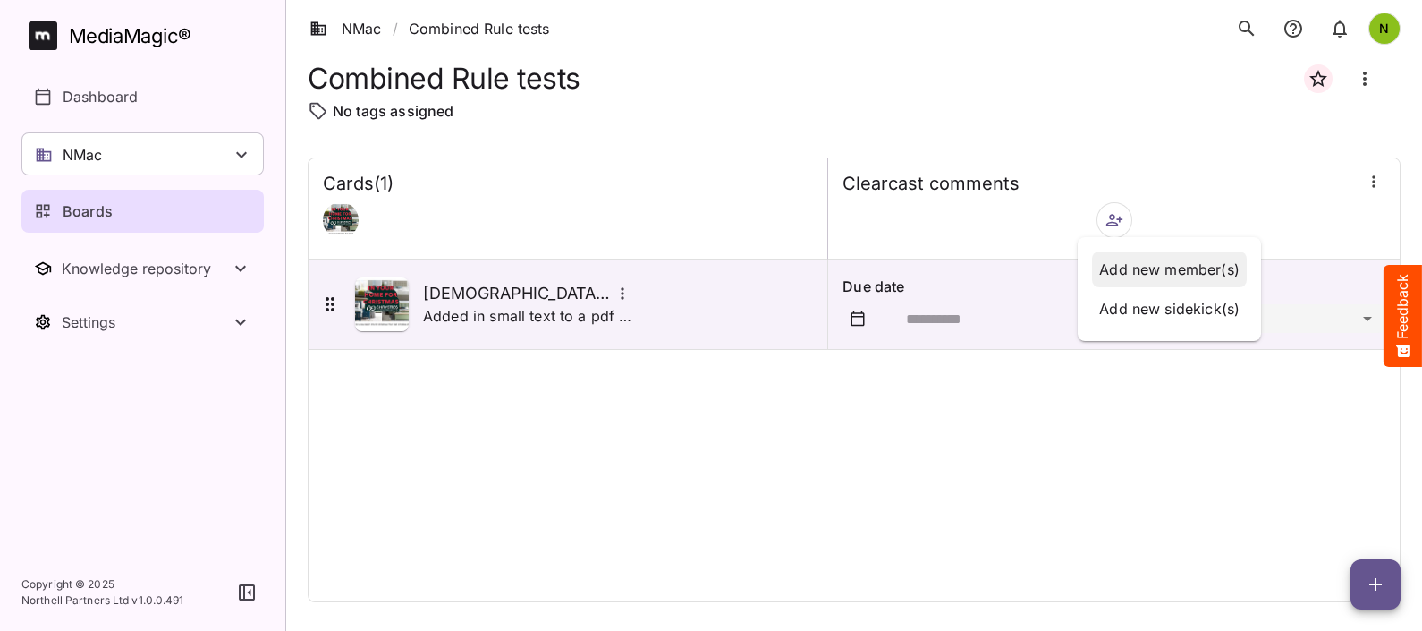
click at [1121, 260] on p "Add new member(s)" at bounding box center [1169, 269] width 140 height 21
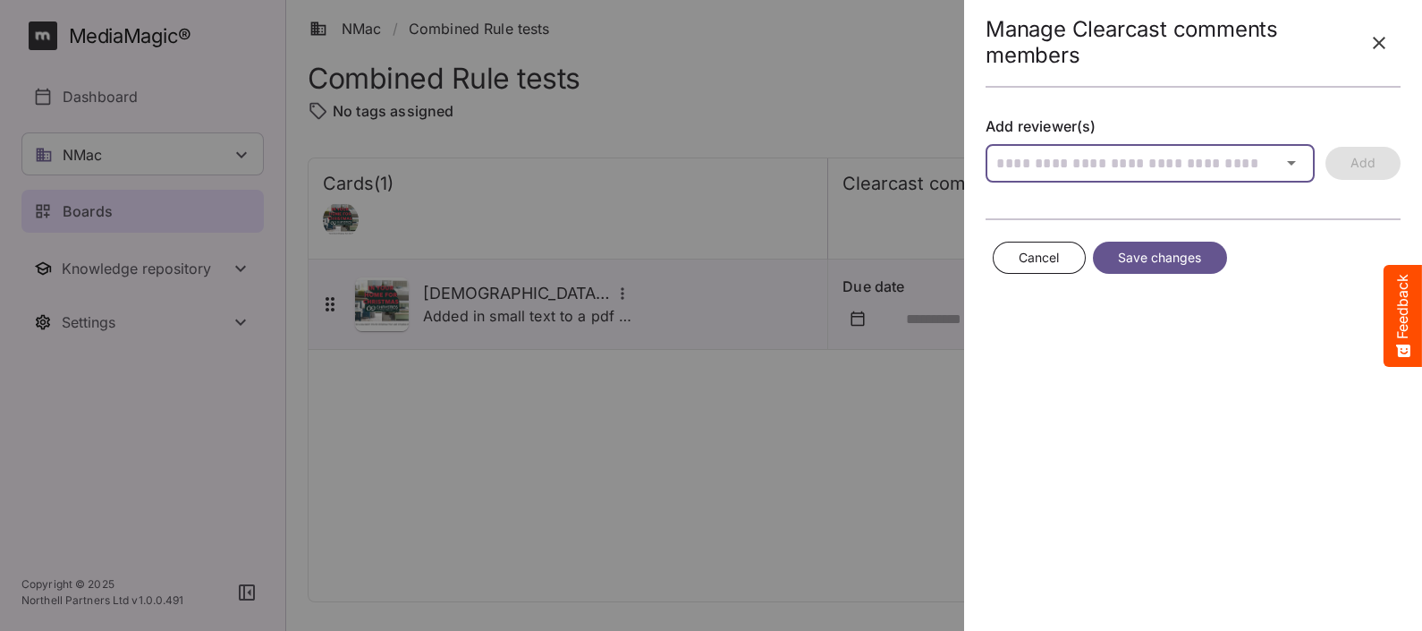
click at [1047, 164] on div "NMac / Combined Rule tests N MediaMagic ® Dashboard NMac Jo Clearcast [PERSON_N…" at bounding box center [711, 311] width 1422 height 623
type input "*"
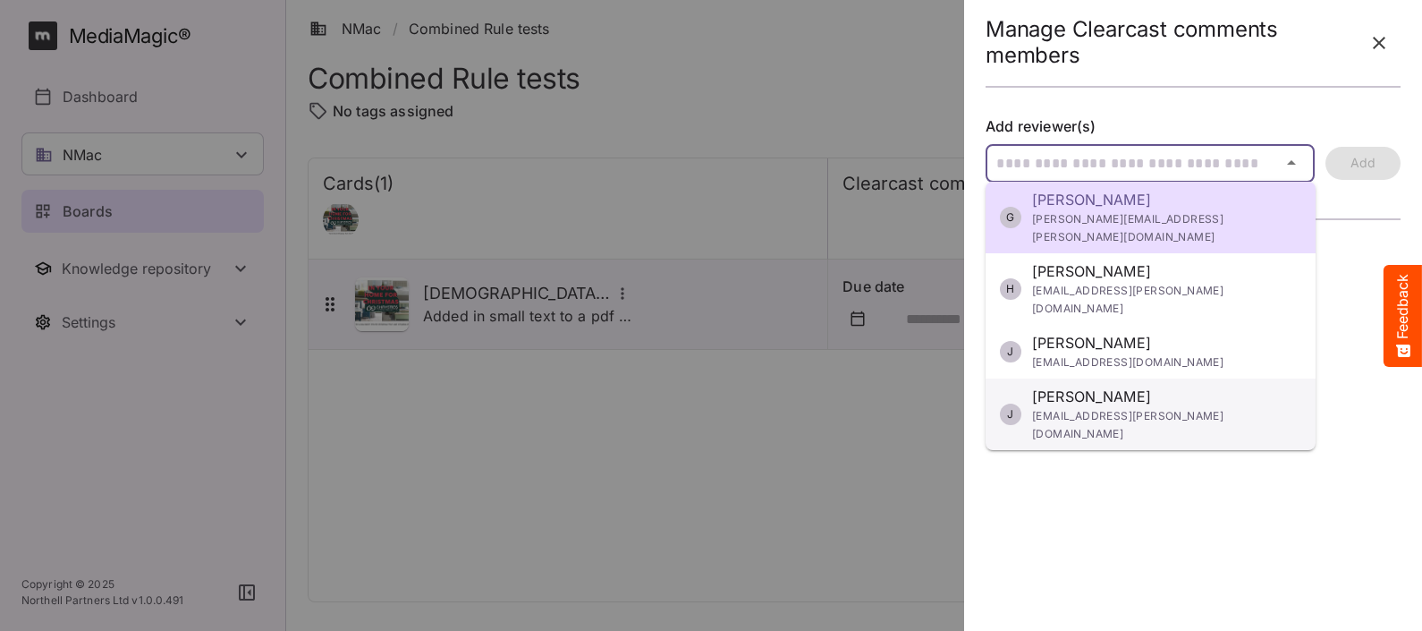
scroll to position [267, 0]
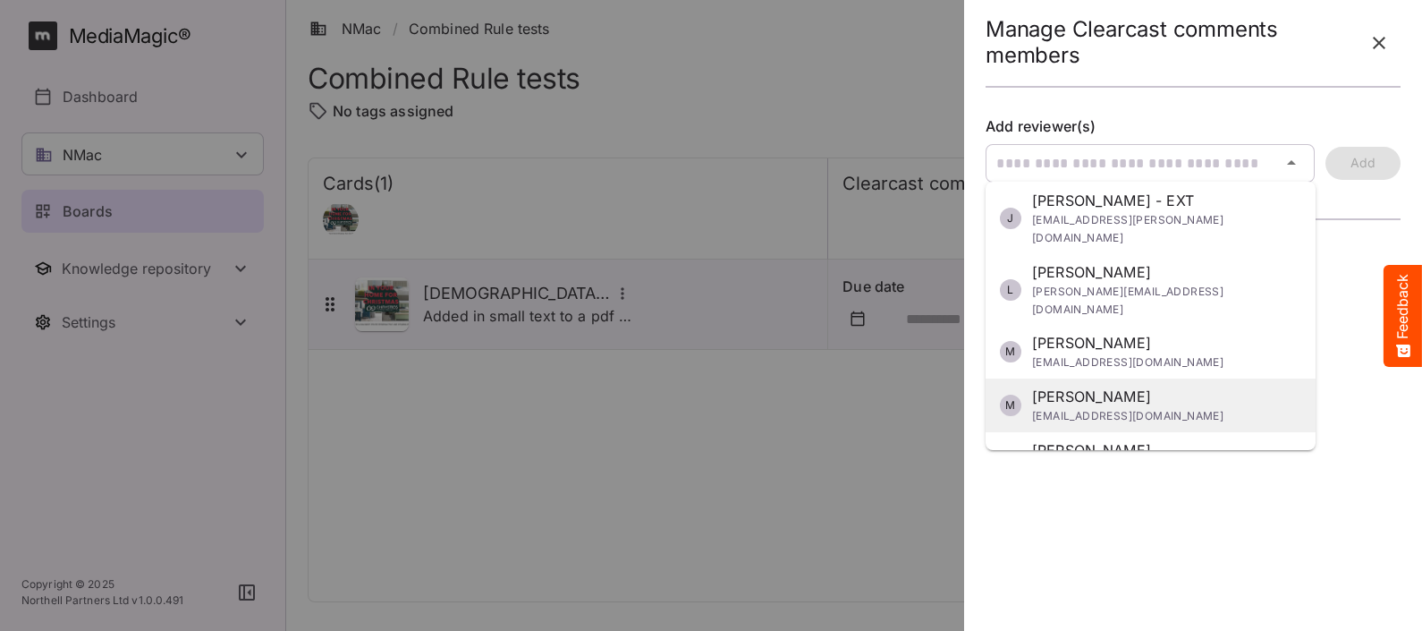
click at [1148, 386] on p "[PERSON_NAME]" at bounding box center [1127, 396] width 191 height 21
type input "**********"
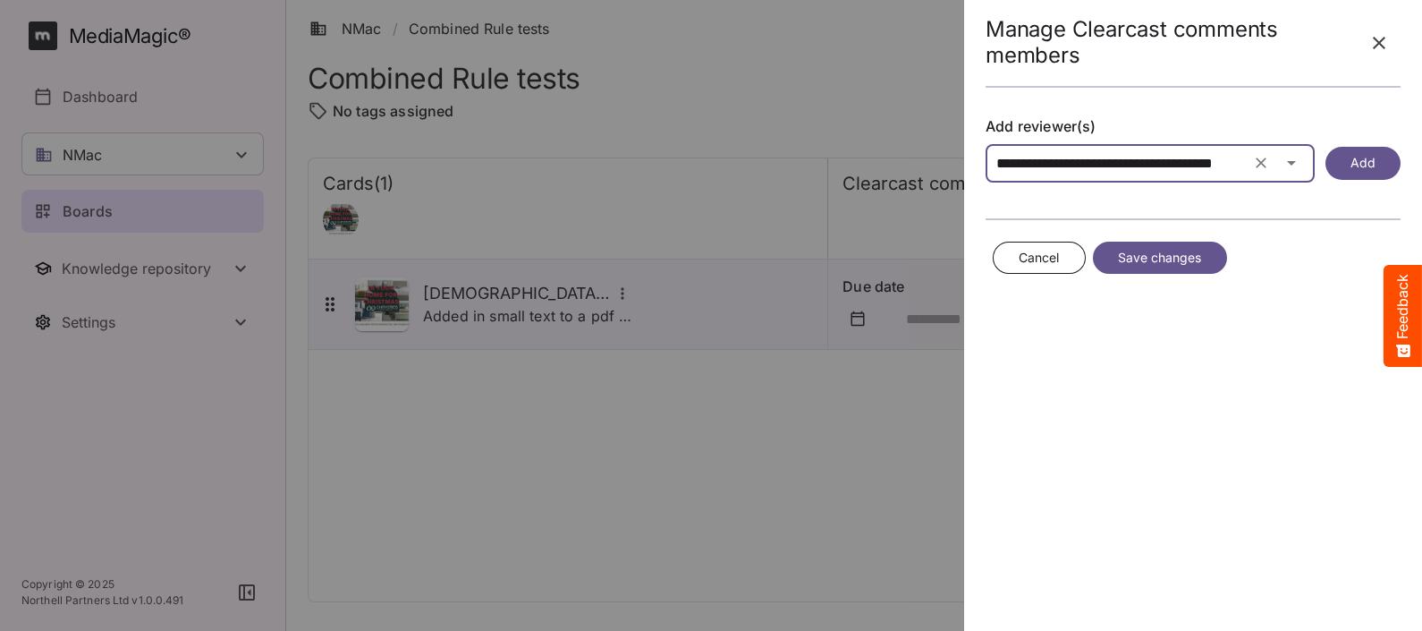
click at [1293, 165] on icon "button" at bounding box center [1291, 162] width 21 height 21
click at [1291, 161] on div at bounding box center [711, 315] width 1422 height 631
click at [1241, 160] on div "NMac / Combined Rule tests N MediaMagic ® Dashboard NMac Jo Clearcast [PERSON_N…" at bounding box center [711, 311] width 1422 height 623
click at [1355, 162] on div at bounding box center [711, 315] width 1422 height 631
click at [1369, 155] on span "Add" at bounding box center [1363, 163] width 25 height 22
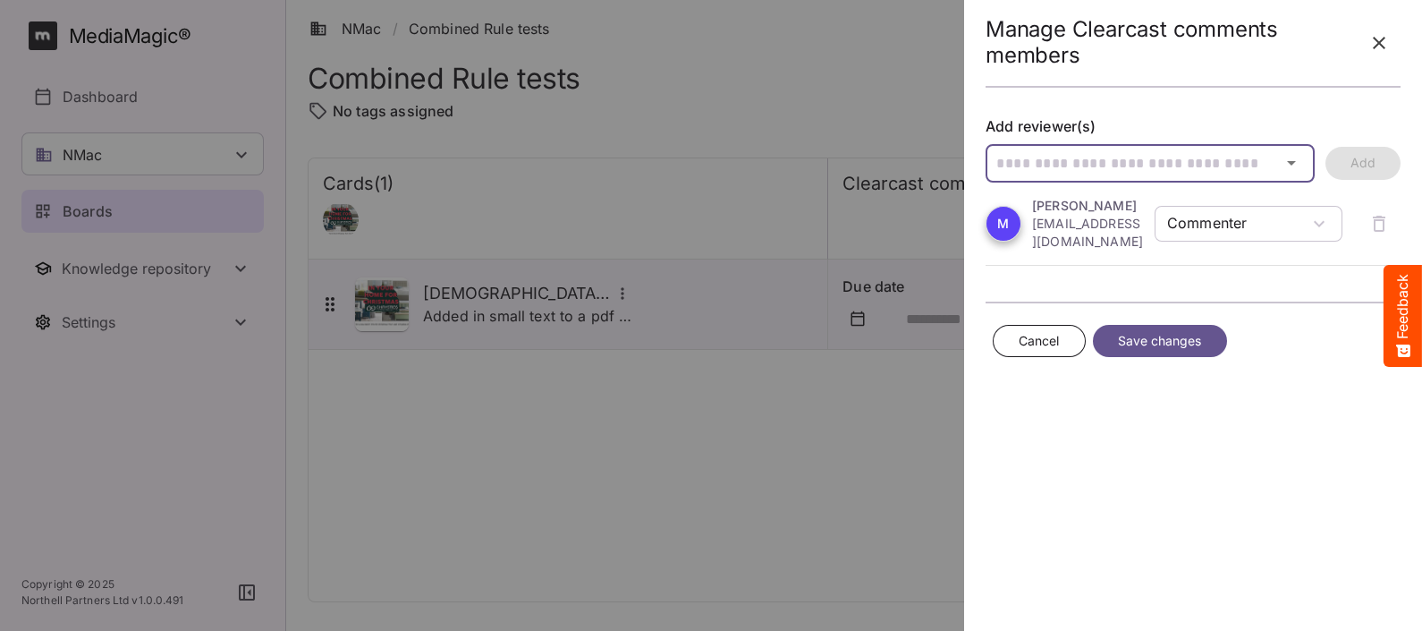
click at [1302, 155] on icon "button" at bounding box center [1291, 162] width 21 height 21
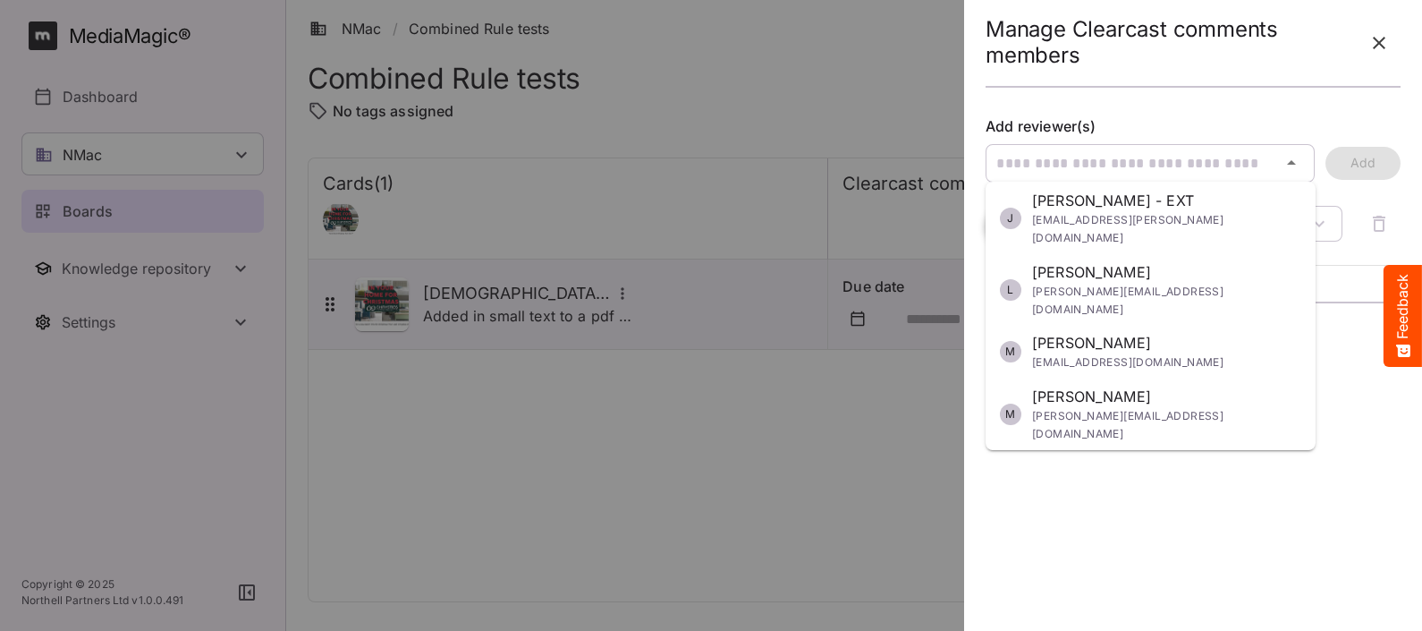
click at [1146, 457] on p "[PERSON_NAME]" at bounding box center [1127, 467] width 191 height 21
type input "**********"
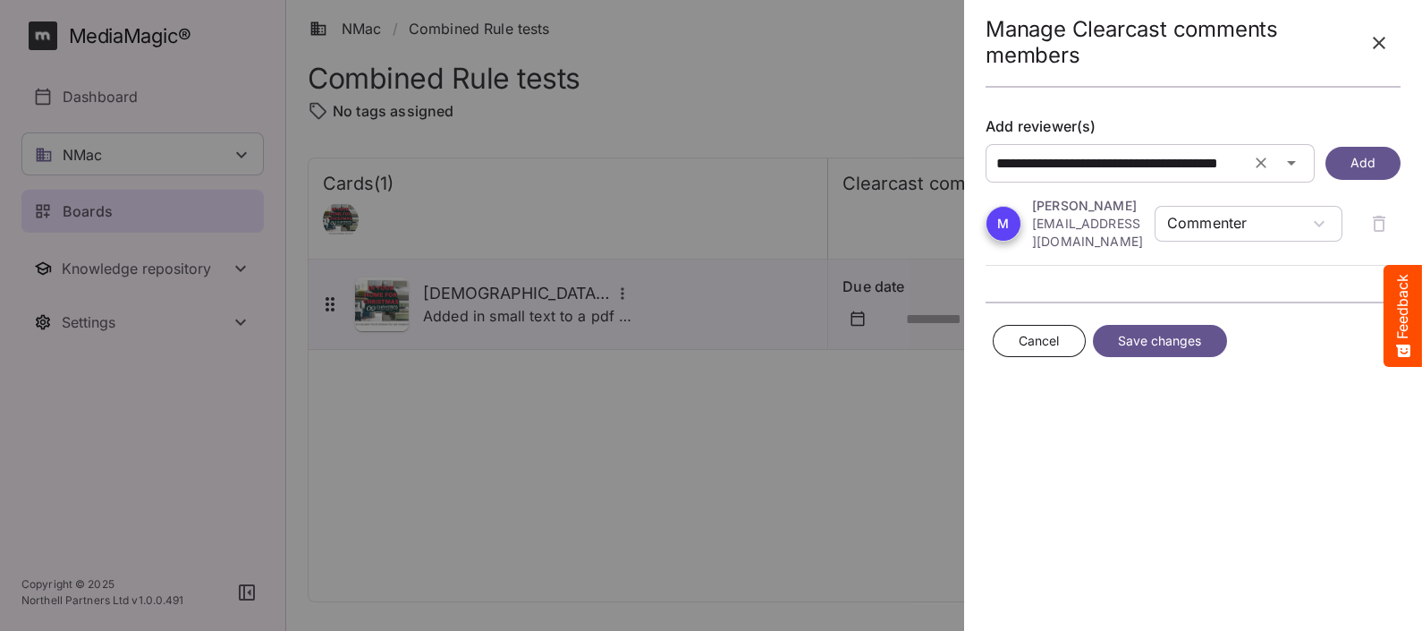
click at [1373, 148] on button "Add" at bounding box center [1363, 163] width 75 height 33
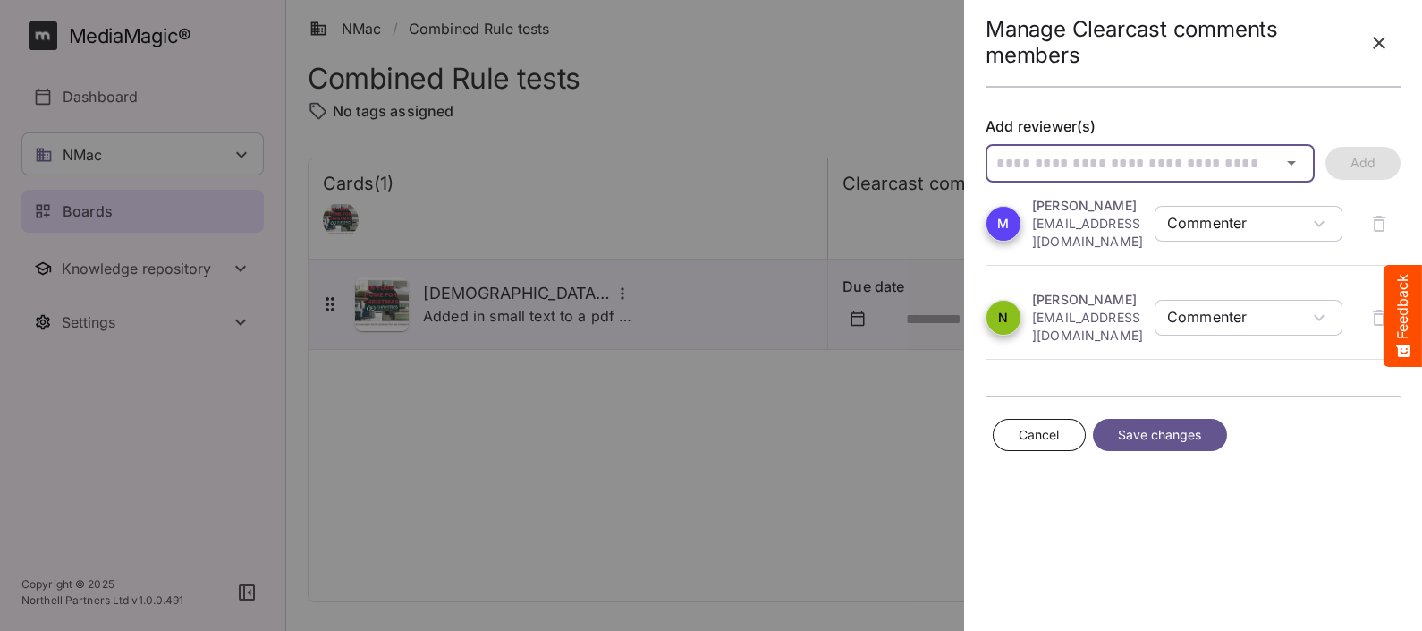
click at [1297, 157] on icon "button" at bounding box center [1291, 162] width 21 height 21
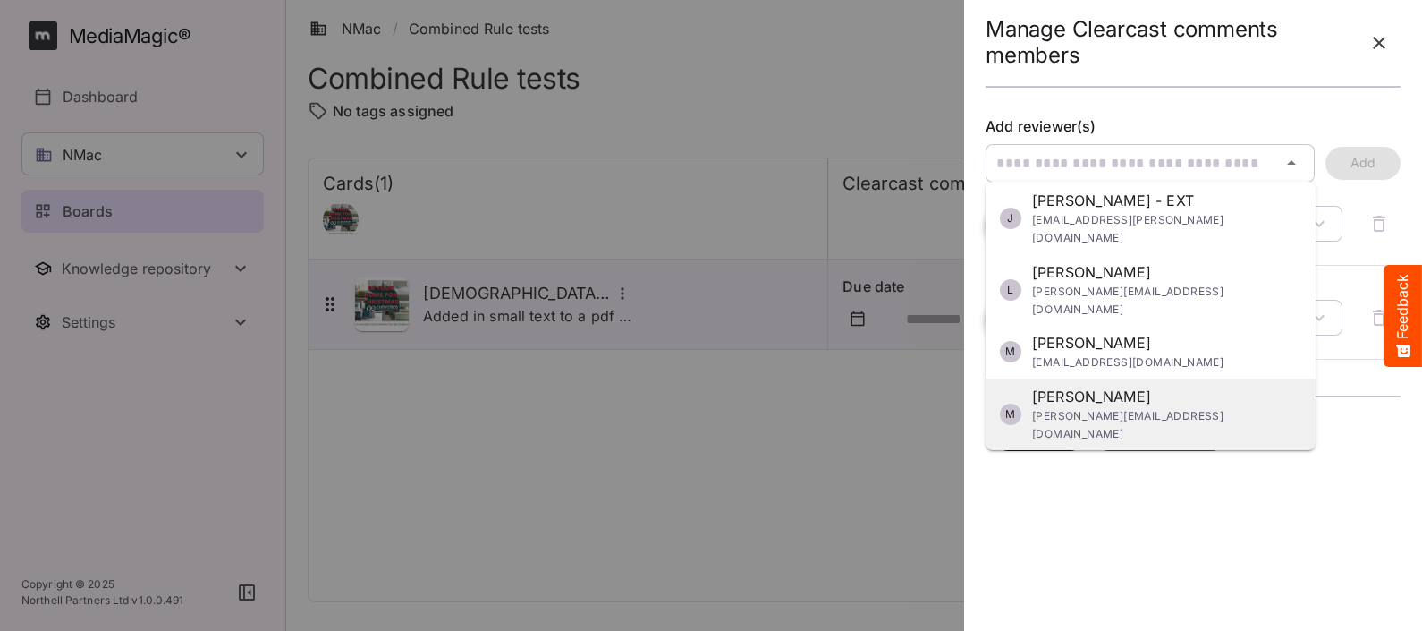
click at [1185, 386] on div "M [PERSON_NAME] [PERSON_NAME][EMAIL_ADDRESS][DOMAIN_NAME]" at bounding box center [1150, 414] width 301 height 57
type input "**********"
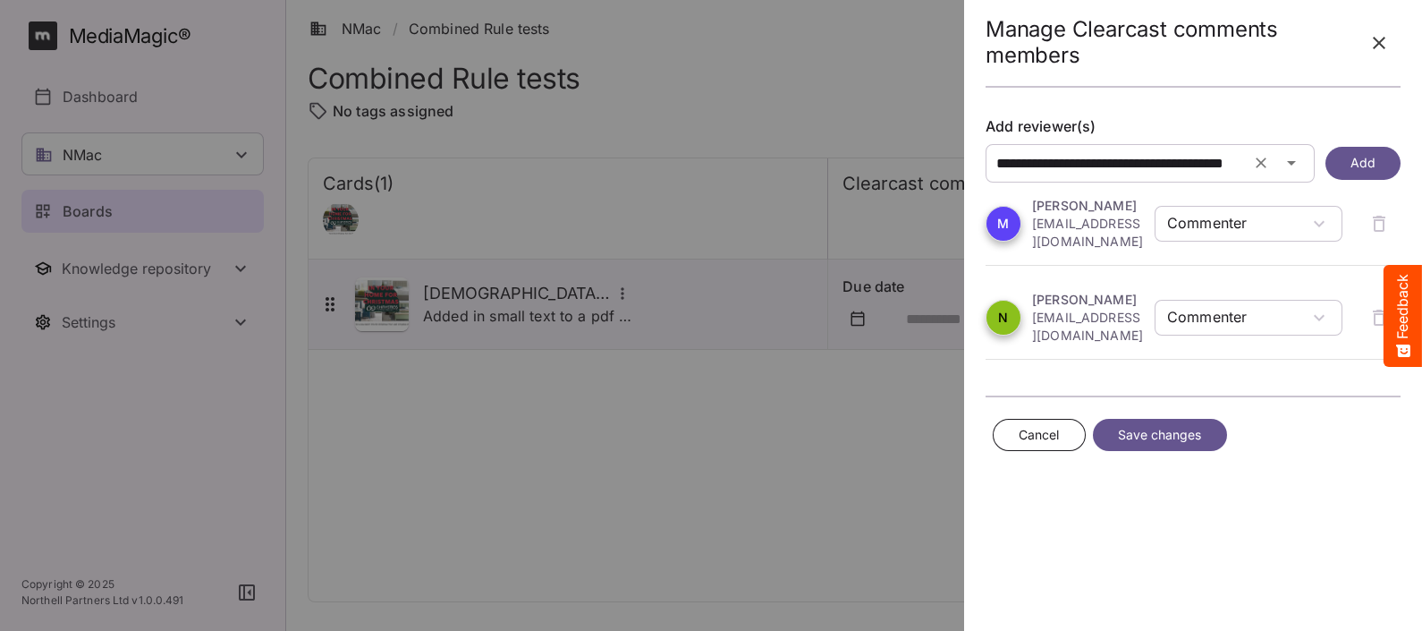
click at [1378, 151] on button "Add" at bounding box center [1363, 163] width 75 height 33
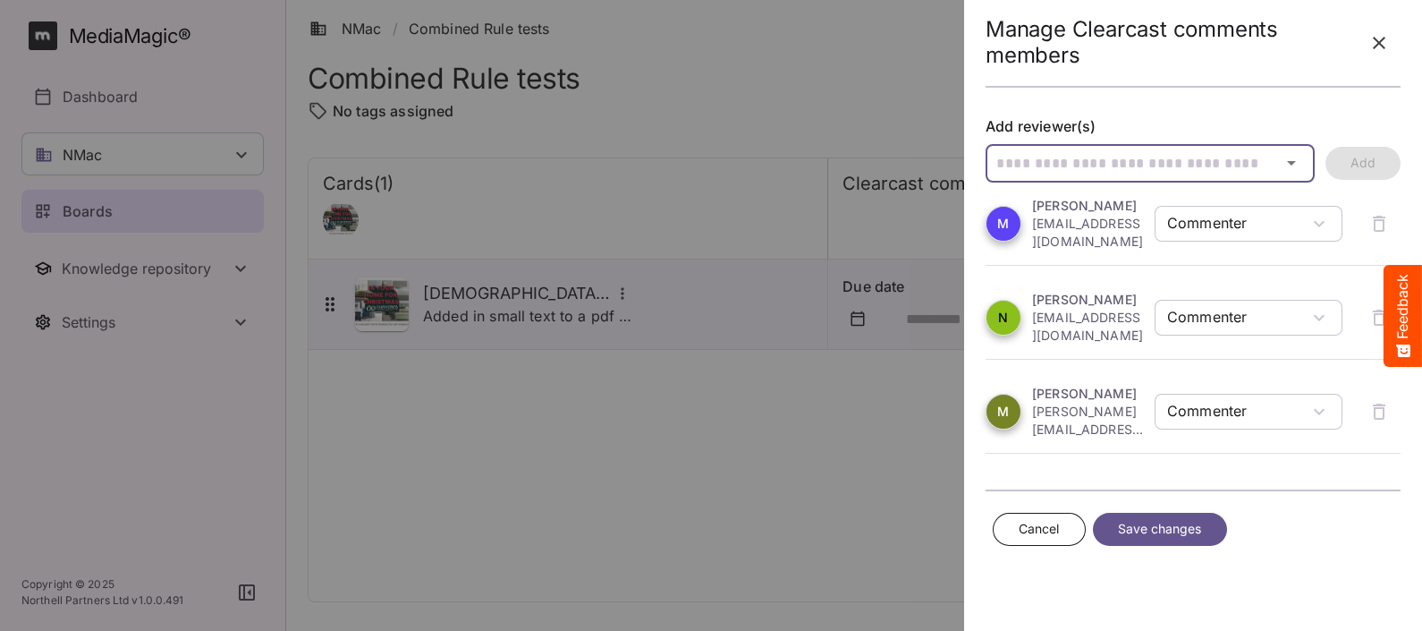
click at [1296, 159] on icon "button" at bounding box center [1291, 162] width 21 height 21
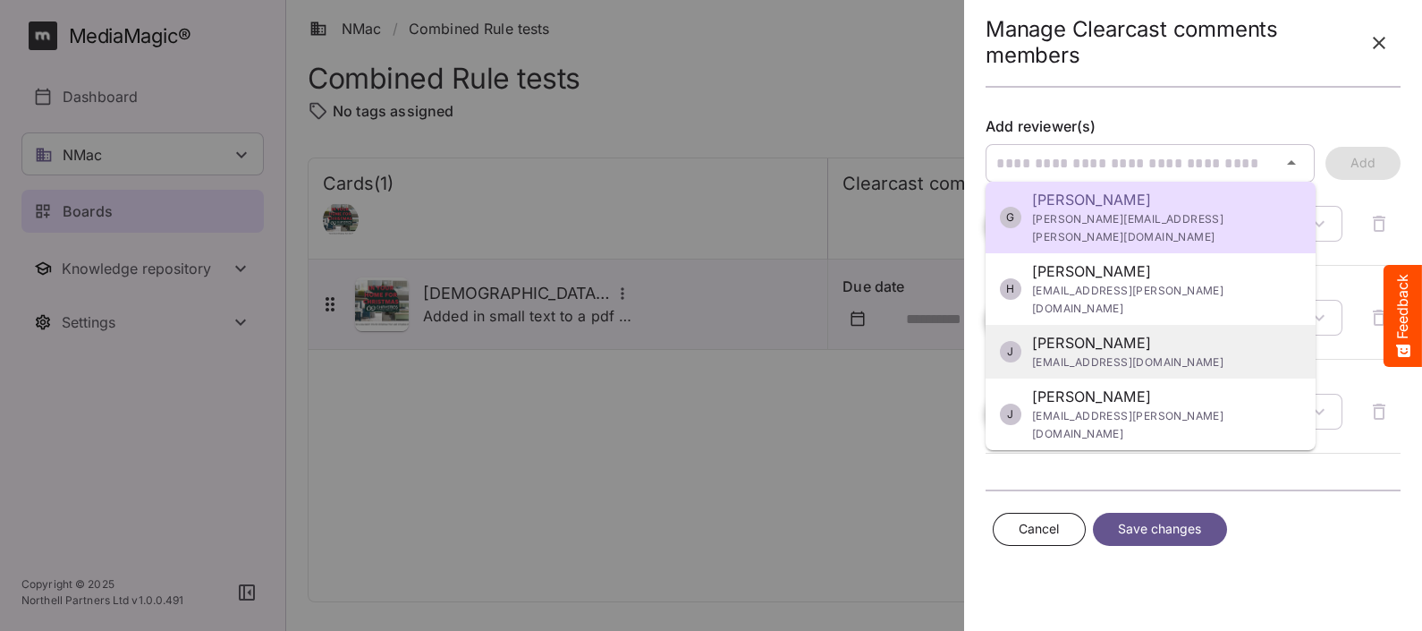
click at [1108, 332] on p "[PERSON_NAME]" at bounding box center [1127, 342] width 191 height 21
type input "**********"
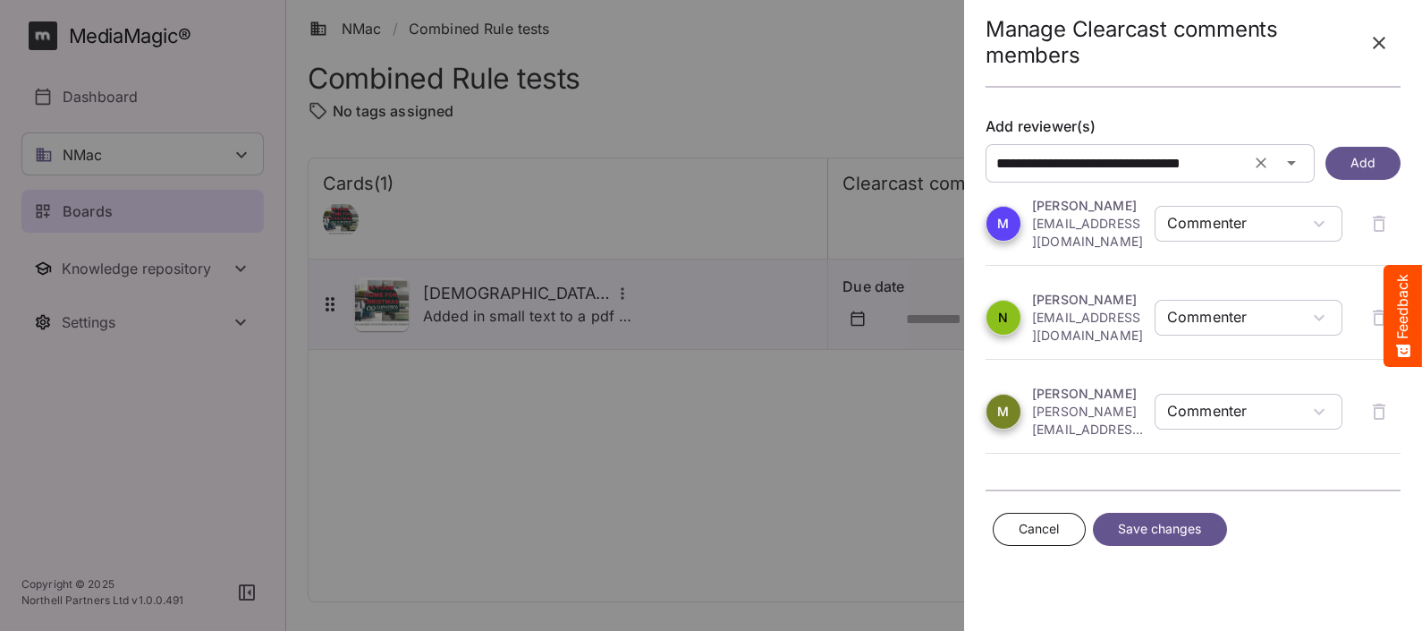
click at [1369, 152] on span "Add" at bounding box center [1363, 163] width 25 height 22
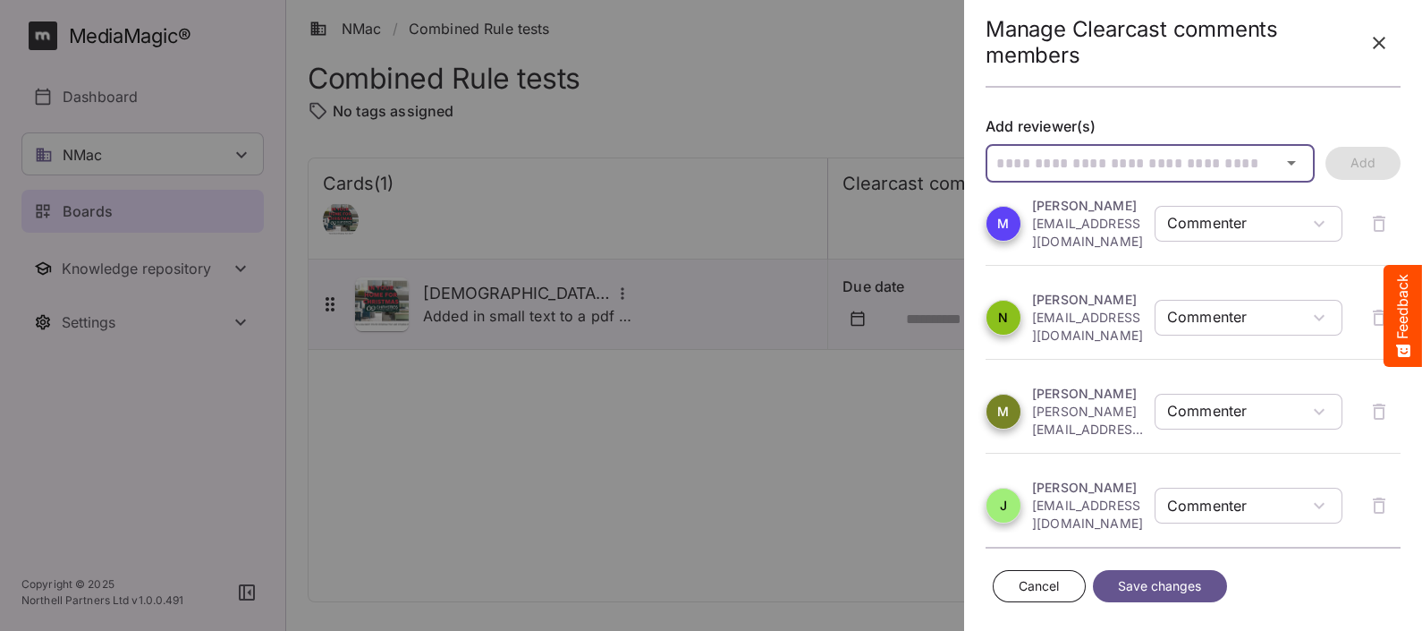
click at [1281, 165] on icon "button" at bounding box center [1291, 162] width 21 height 21
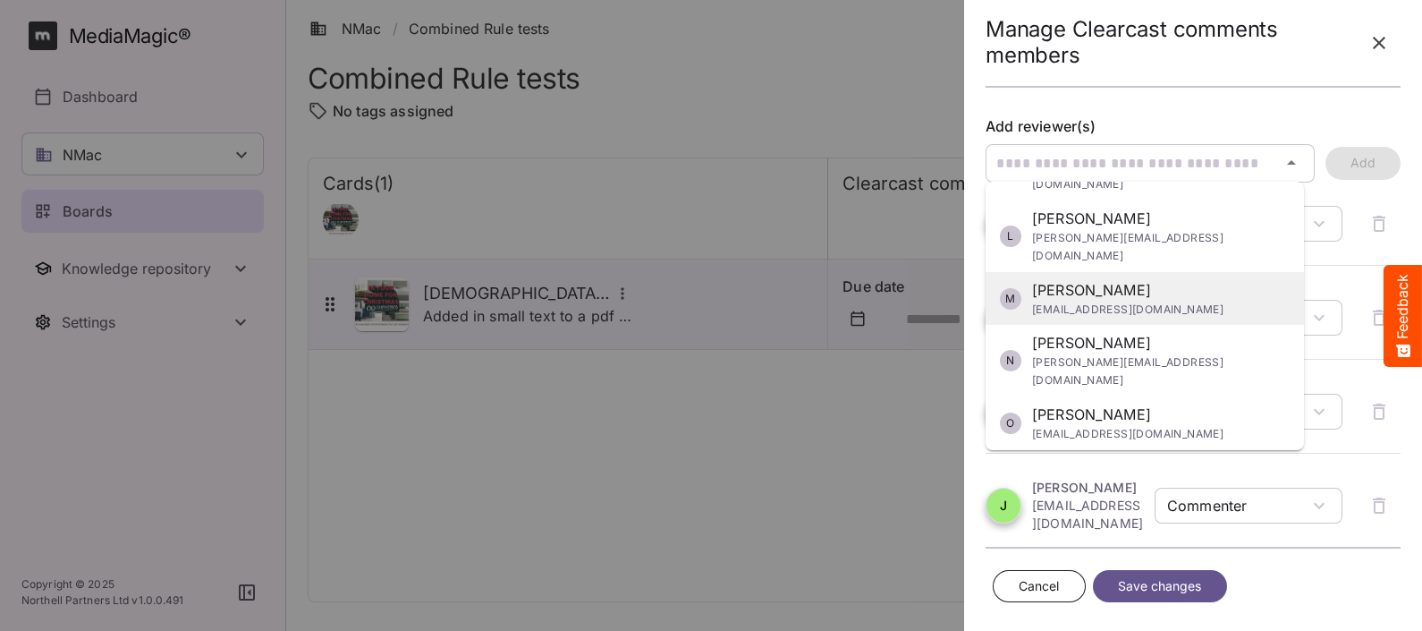
click at [1172, 301] on span "[EMAIL_ADDRESS][DOMAIN_NAME]" at bounding box center [1127, 310] width 191 height 18
type input "**********"
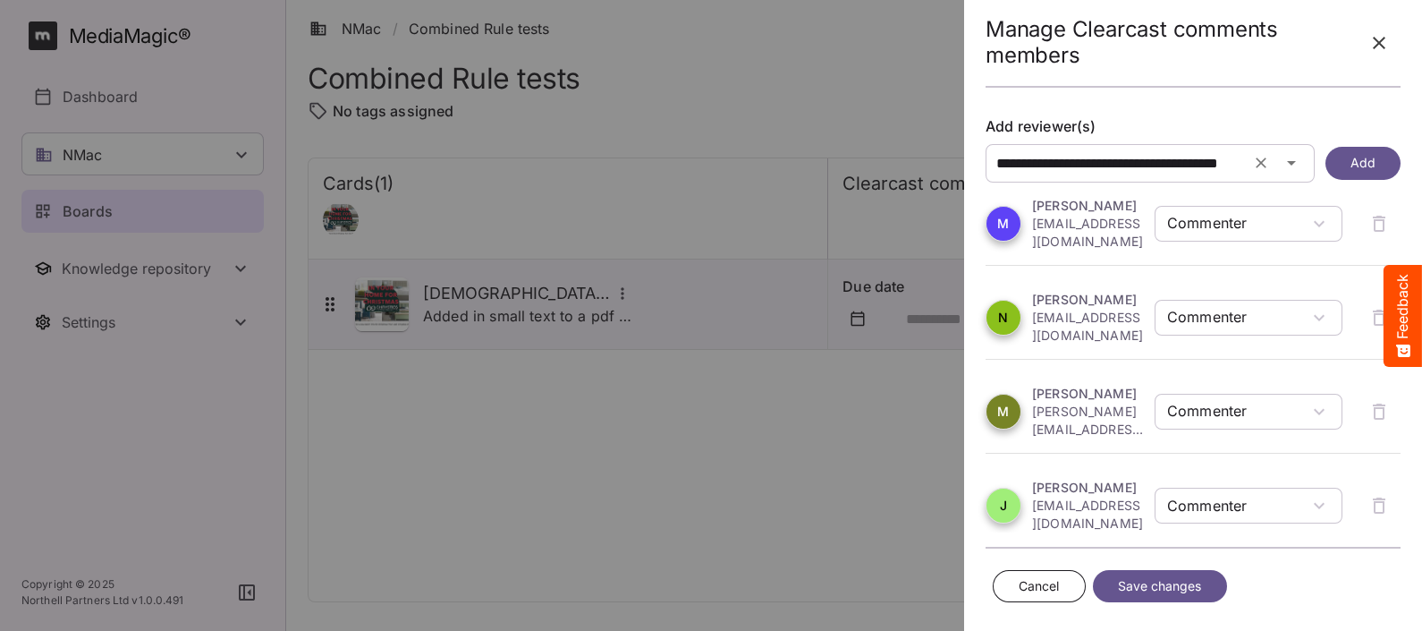
click at [1351, 160] on span "Add" at bounding box center [1363, 163] width 25 height 22
click at [1158, 582] on span "Save changes" at bounding box center [1160, 586] width 84 height 22
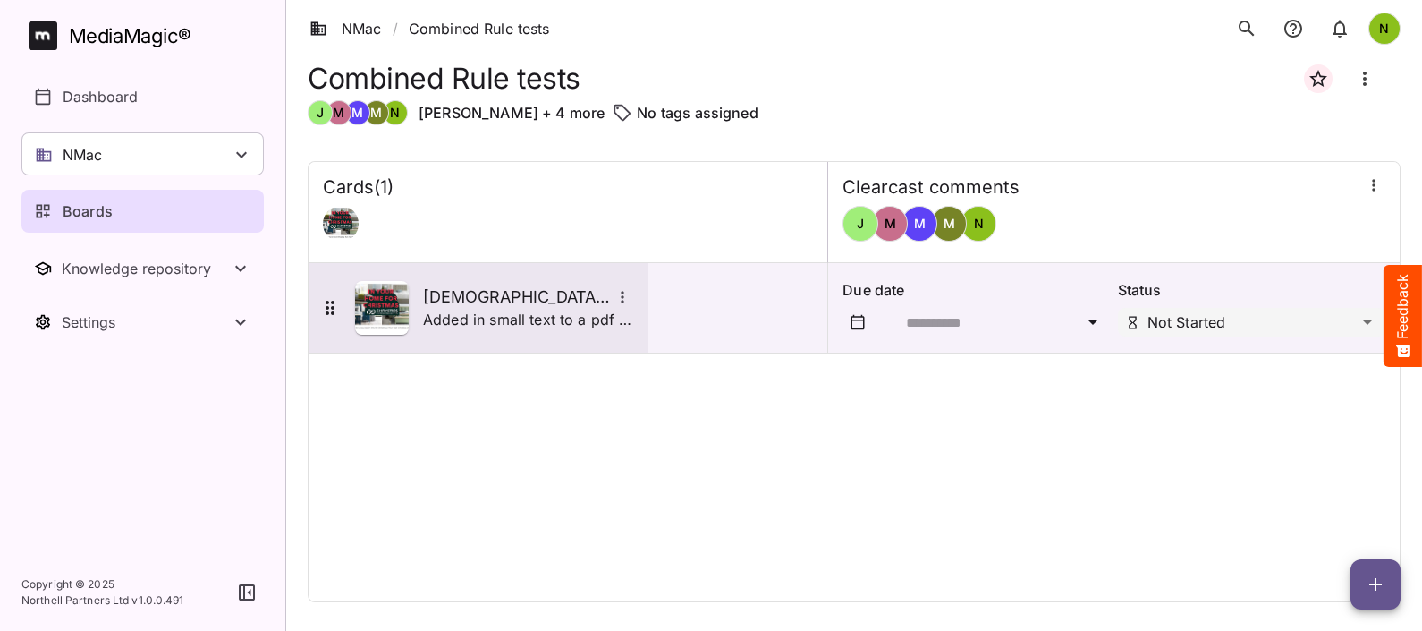
click at [623, 296] on icon "More options for Chrysties 3.16 and 3.49" at bounding box center [622, 297] width 3 height 12
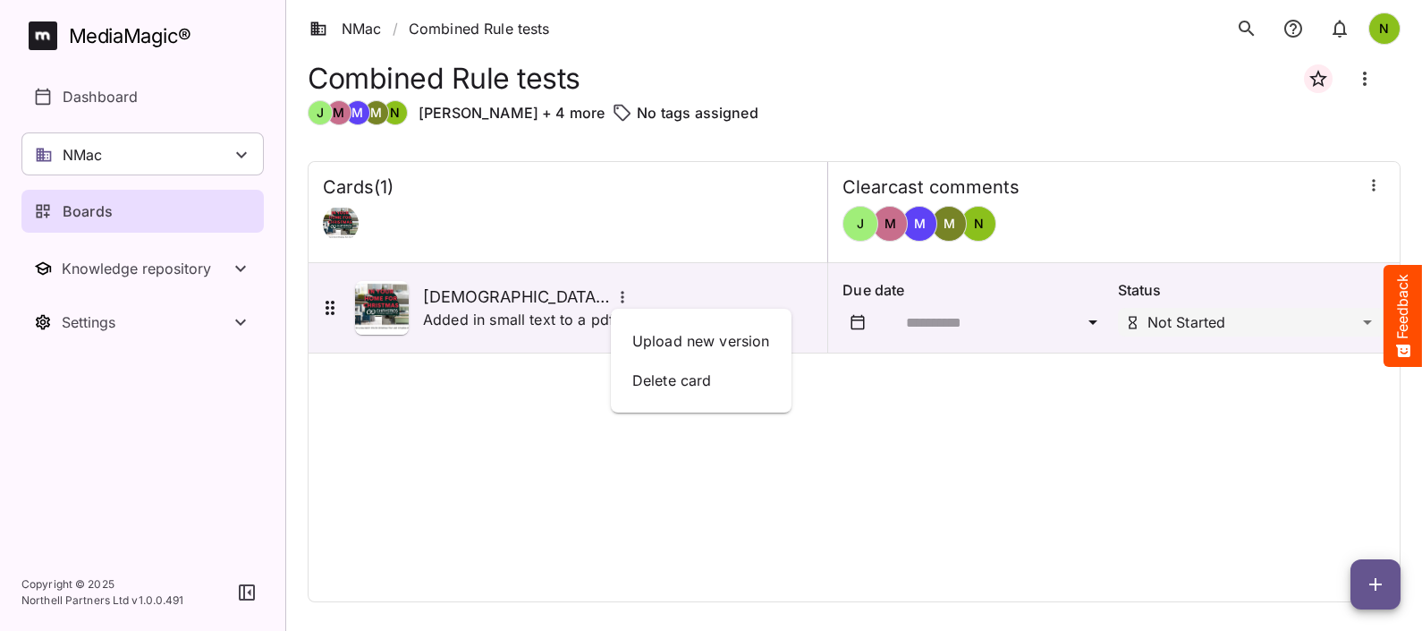
click at [1373, 182] on div at bounding box center [711, 315] width 1422 height 631
click at [1373, 184] on icon "button" at bounding box center [1373, 186] width 3 height 12
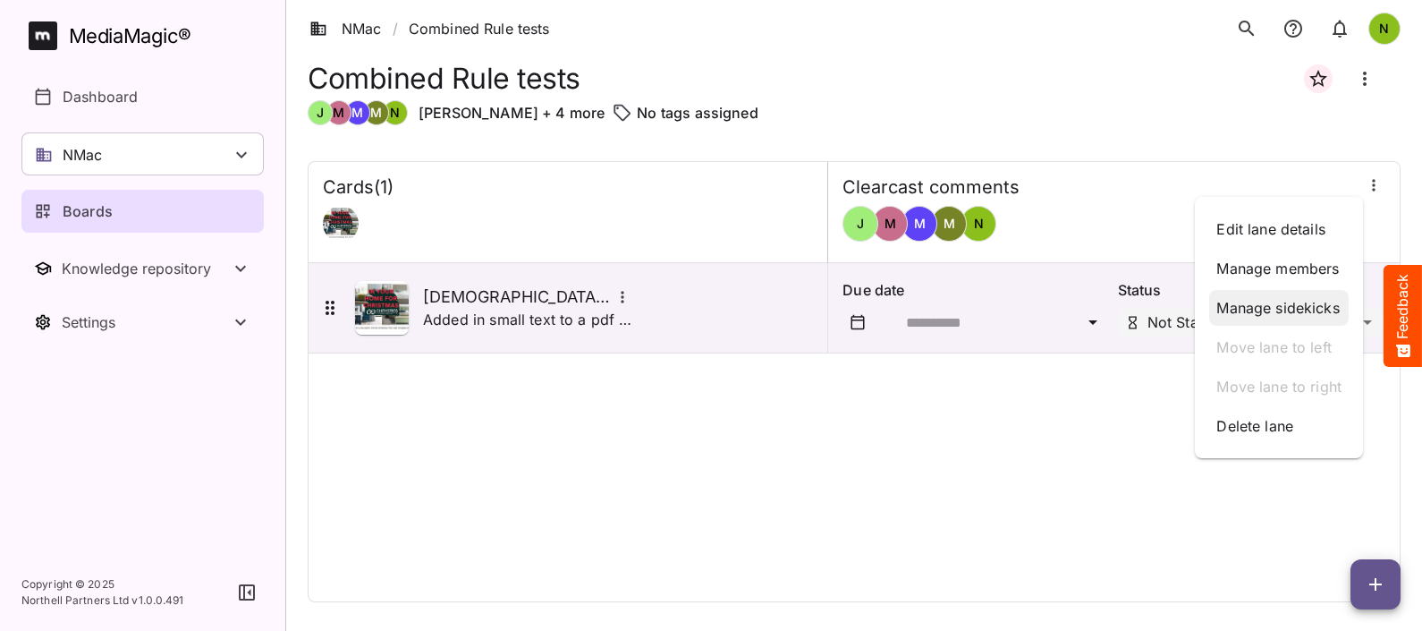
click at [1283, 299] on p "Manage sidekicks" at bounding box center [1279, 307] width 125 height 21
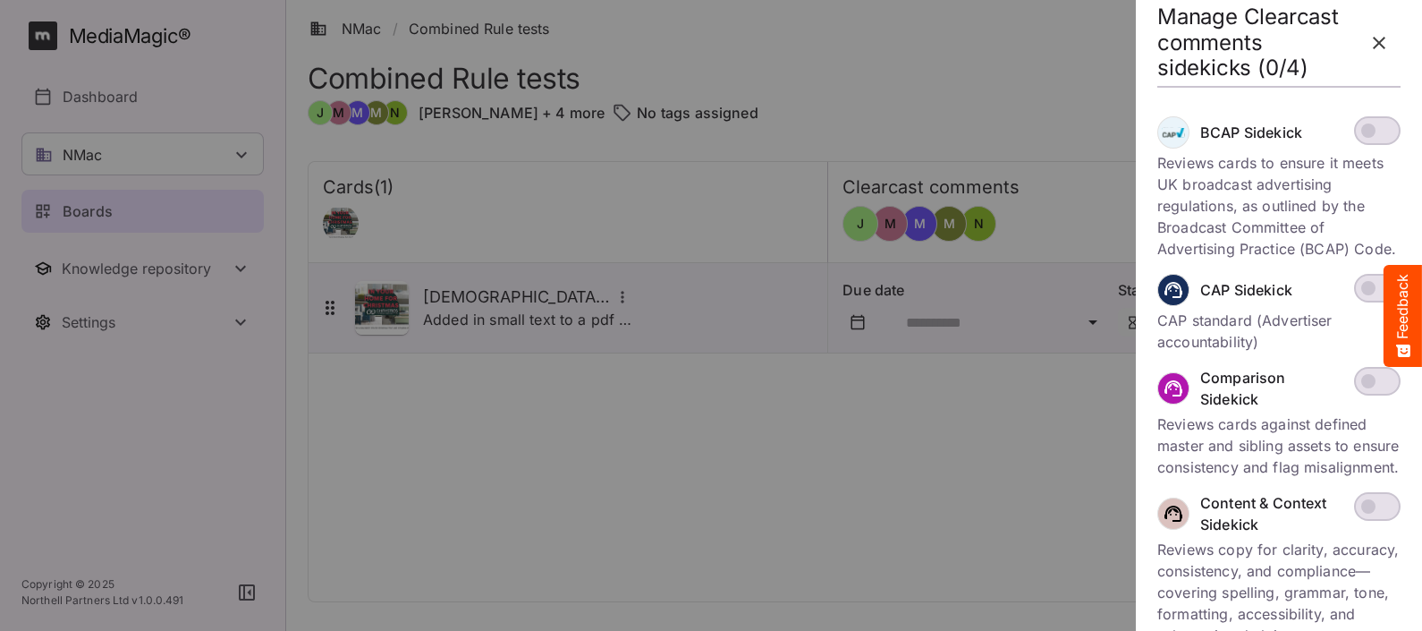
click at [1378, 128] on span at bounding box center [1377, 130] width 47 height 29
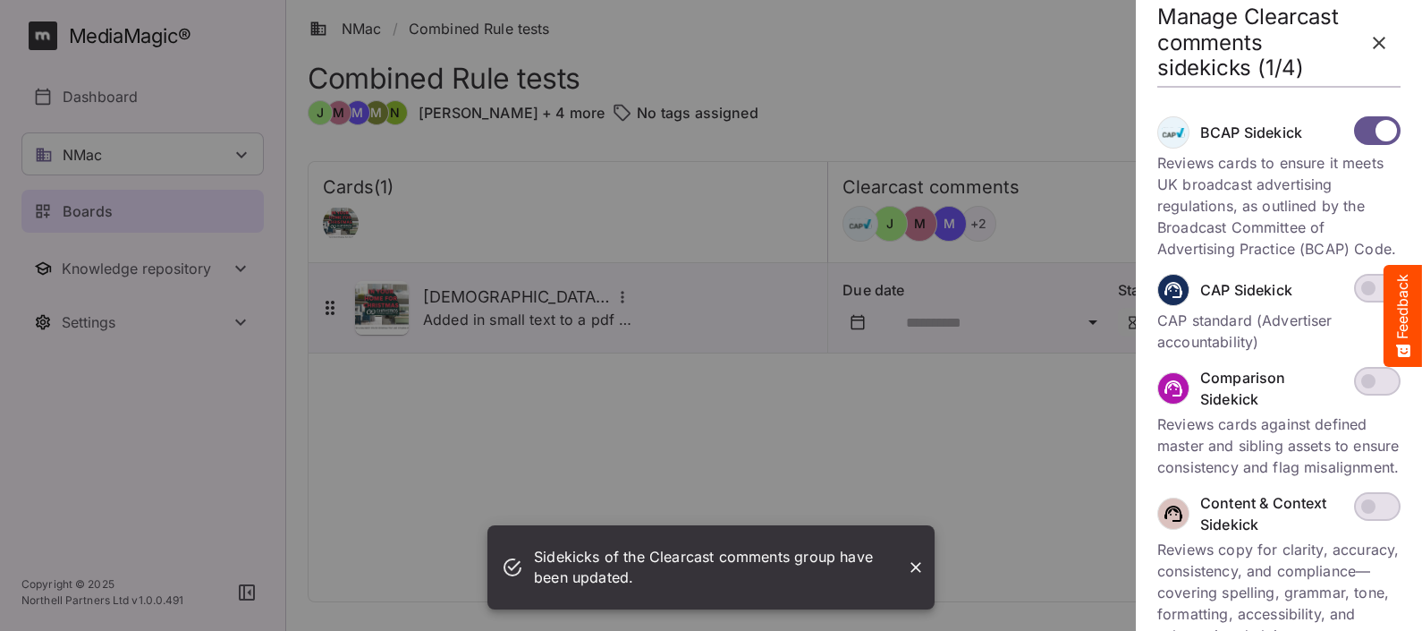
click at [1371, 302] on span at bounding box center [1377, 288] width 47 height 29
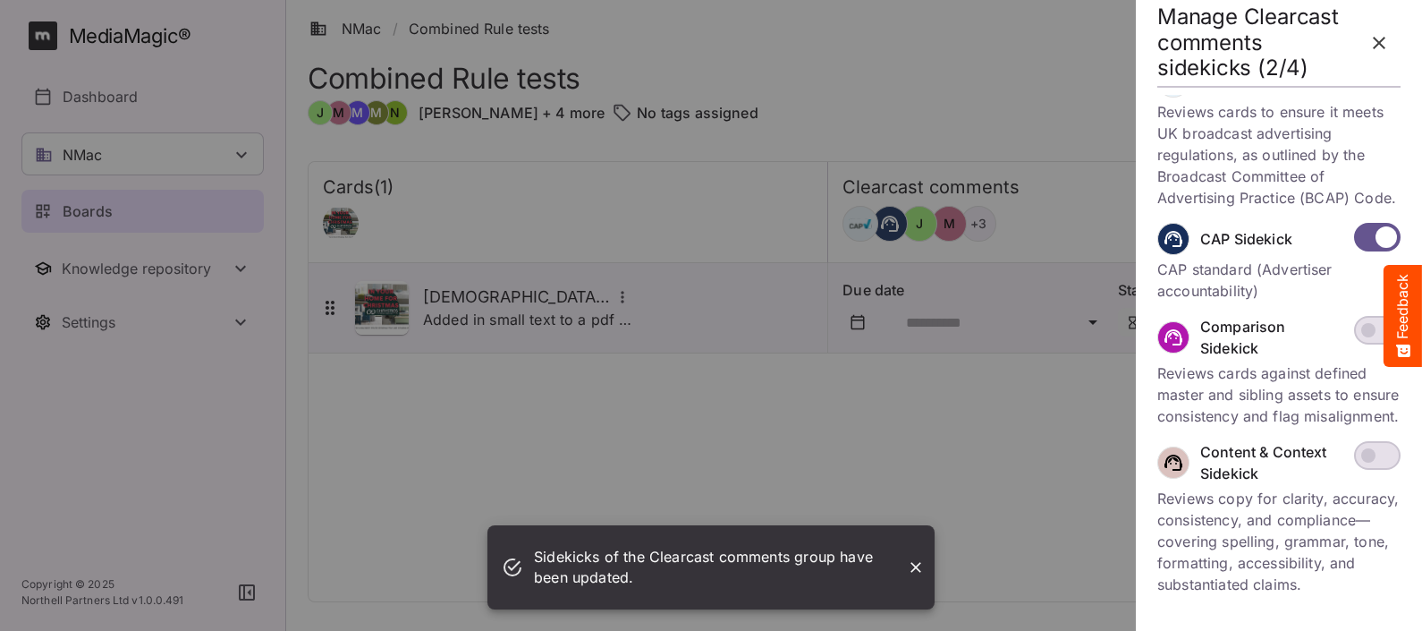
scroll to position [115, 0]
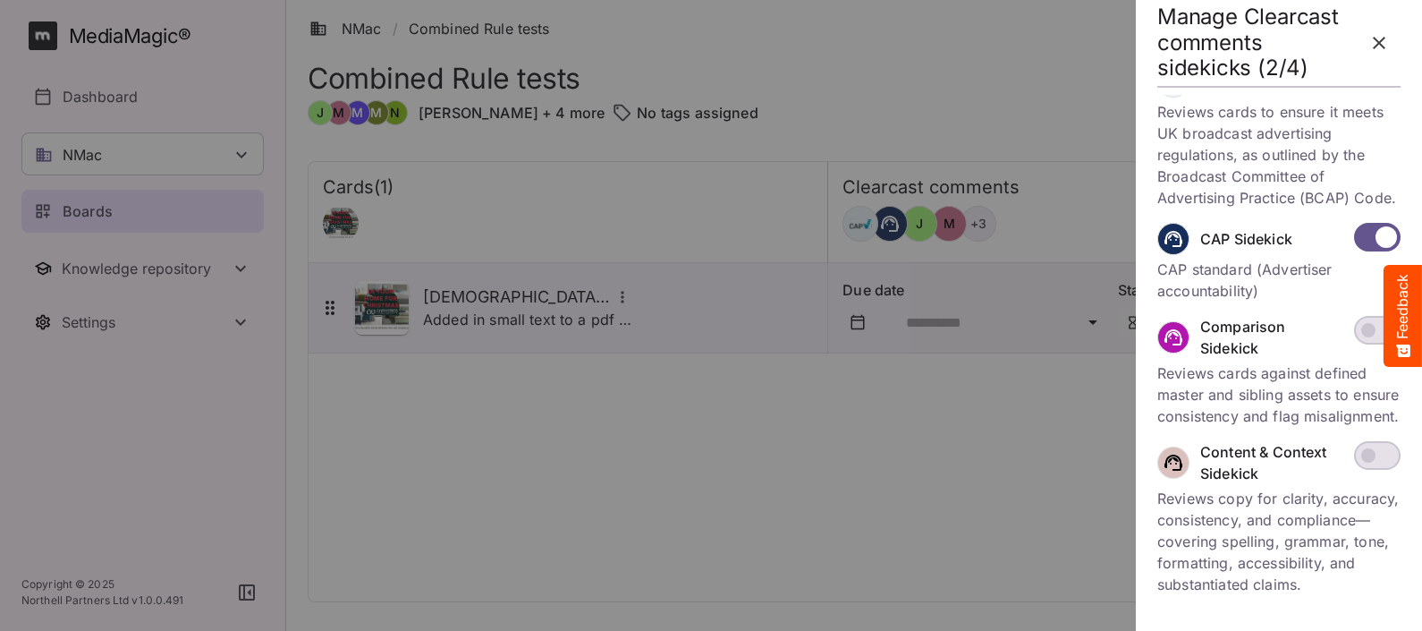
click at [1377, 39] on icon "button" at bounding box center [1379, 43] width 13 height 13
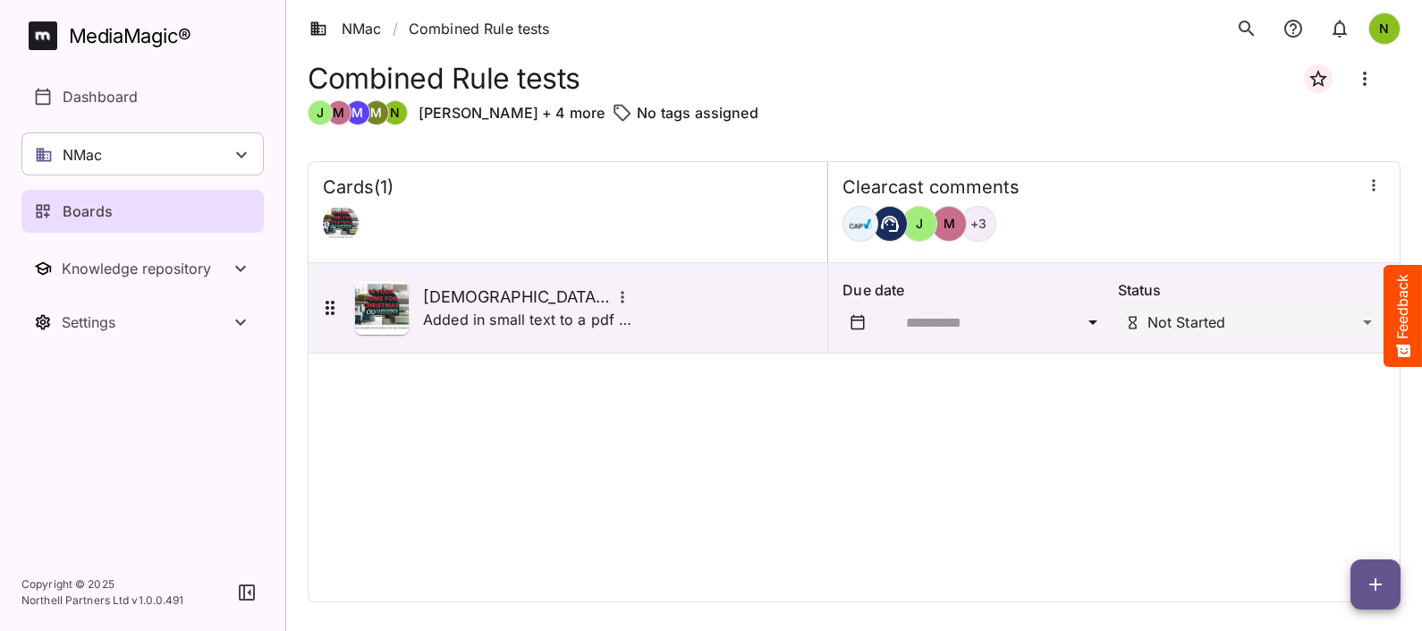
click at [1372, 78] on icon "Board more options" at bounding box center [1364, 78] width 21 height 21
click at [997, 122] on div at bounding box center [711, 315] width 1422 height 631
click at [1374, 197] on div at bounding box center [1373, 187] width 23 height 27
click at [1376, 195] on button "button" at bounding box center [1373, 185] width 23 height 23
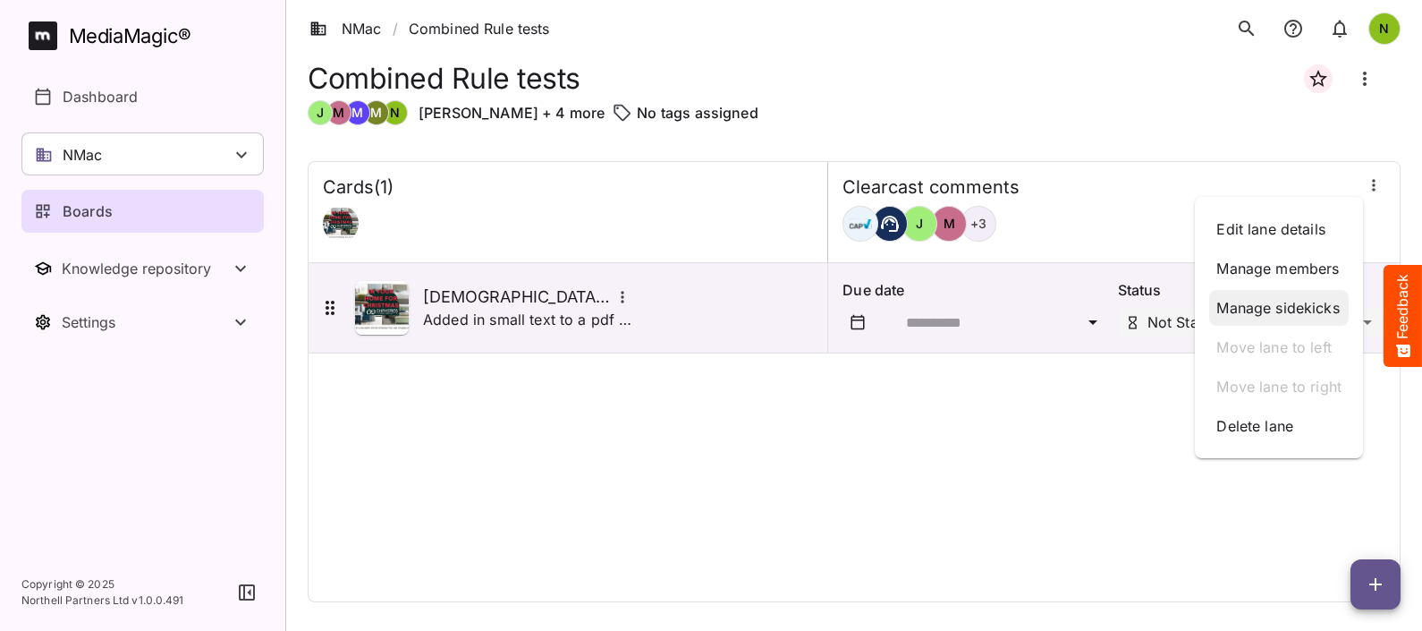
click at [1306, 300] on p "Manage sidekicks" at bounding box center [1279, 307] width 125 height 21
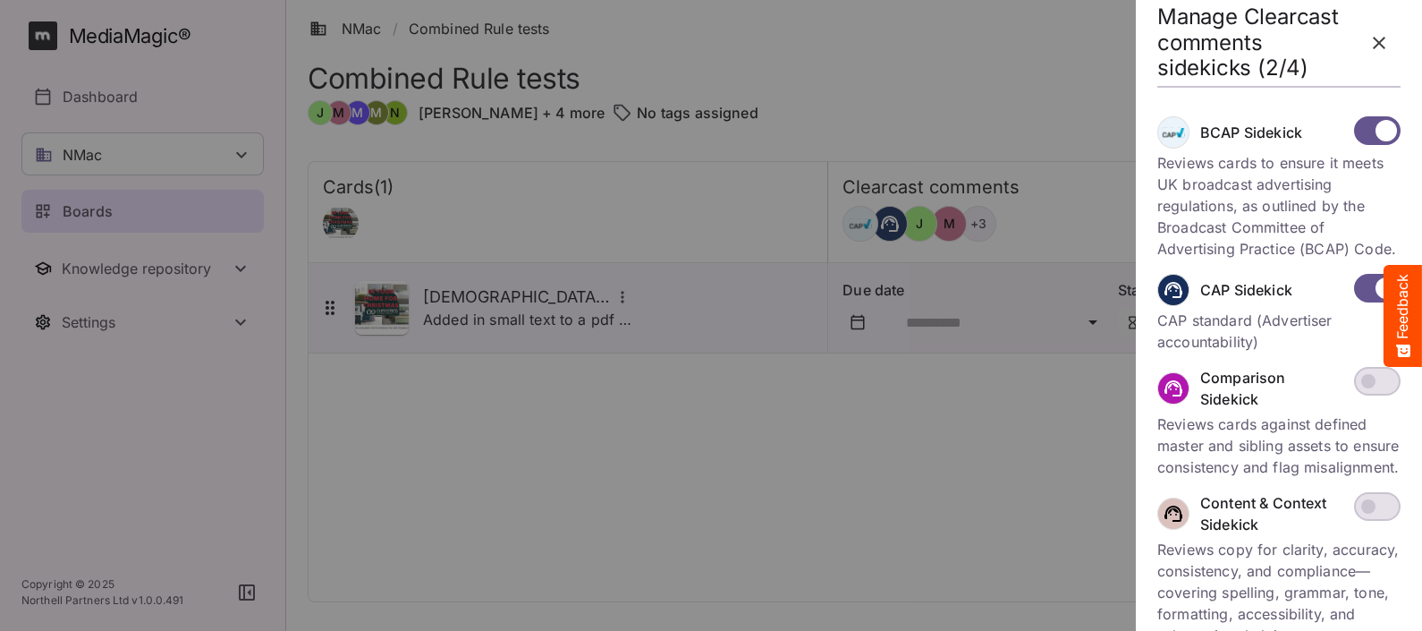
click at [1384, 45] on icon "button" at bounding box center [1379, 42] width 21 height 21
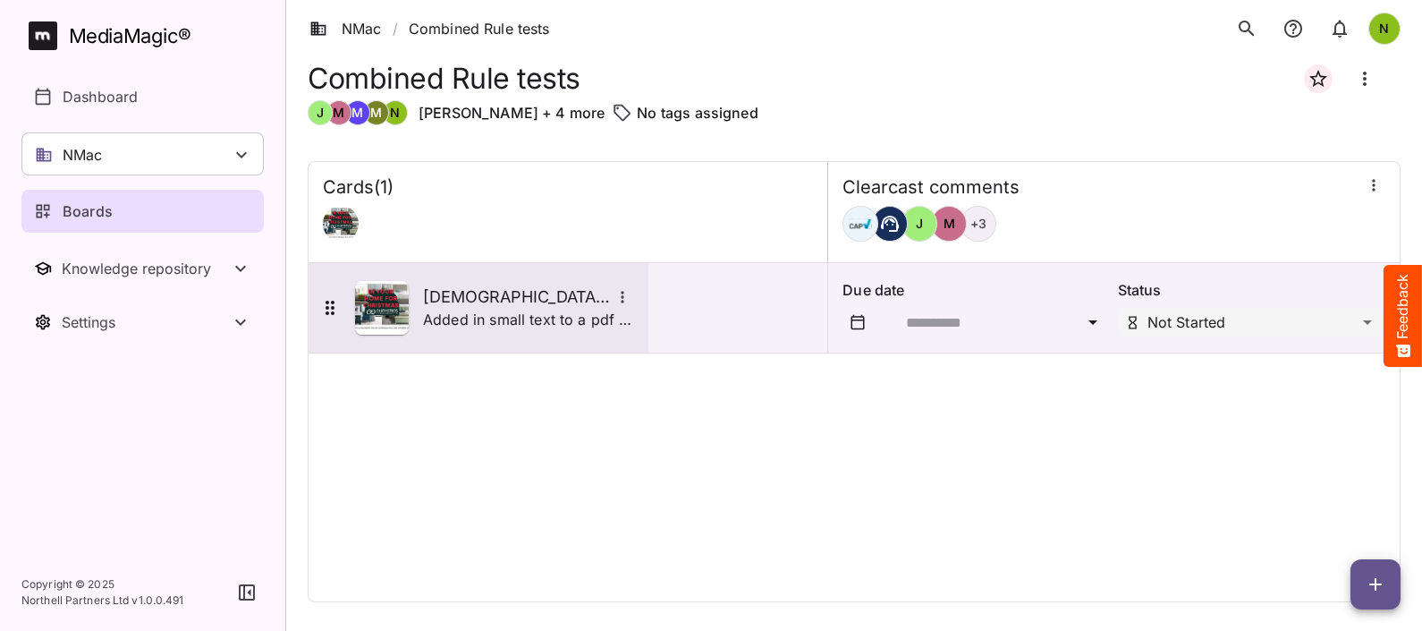
click at [444, 305] on h5 "[DEMOGRAPHIC_DATA] 3.16 and 3.49" at bounding box center [517, 296] width 188 height 21
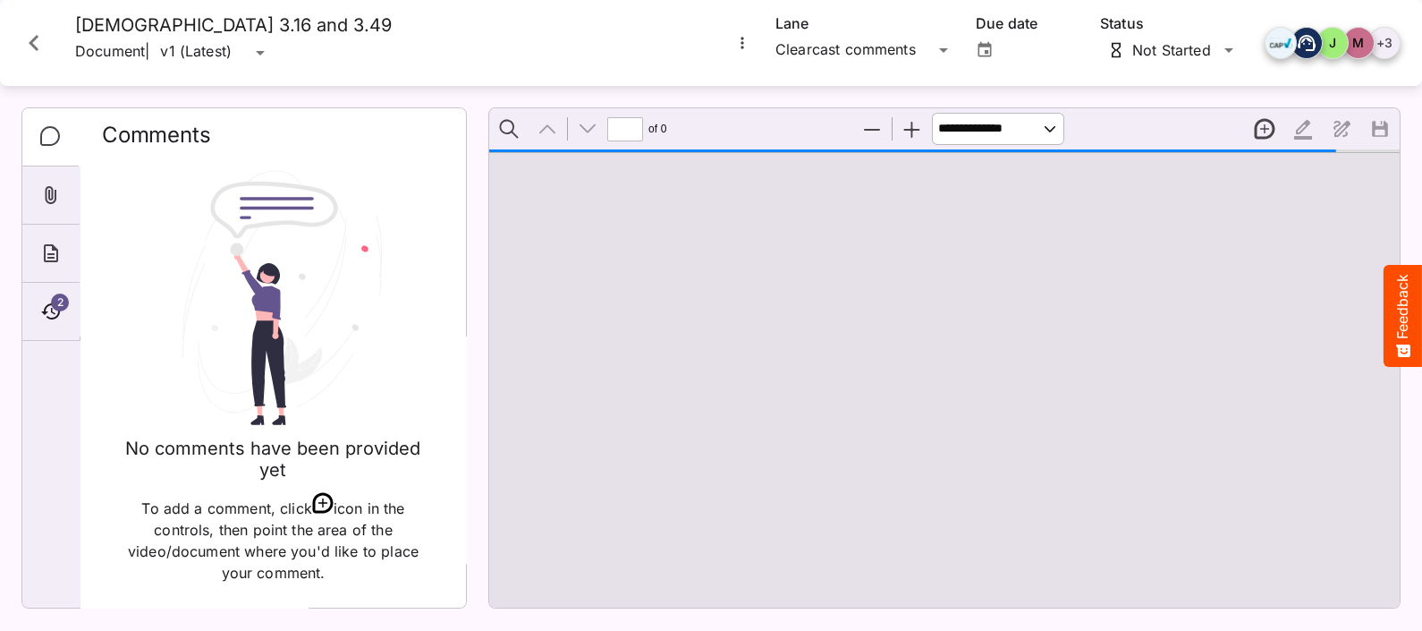
scroll to position [8, 0]
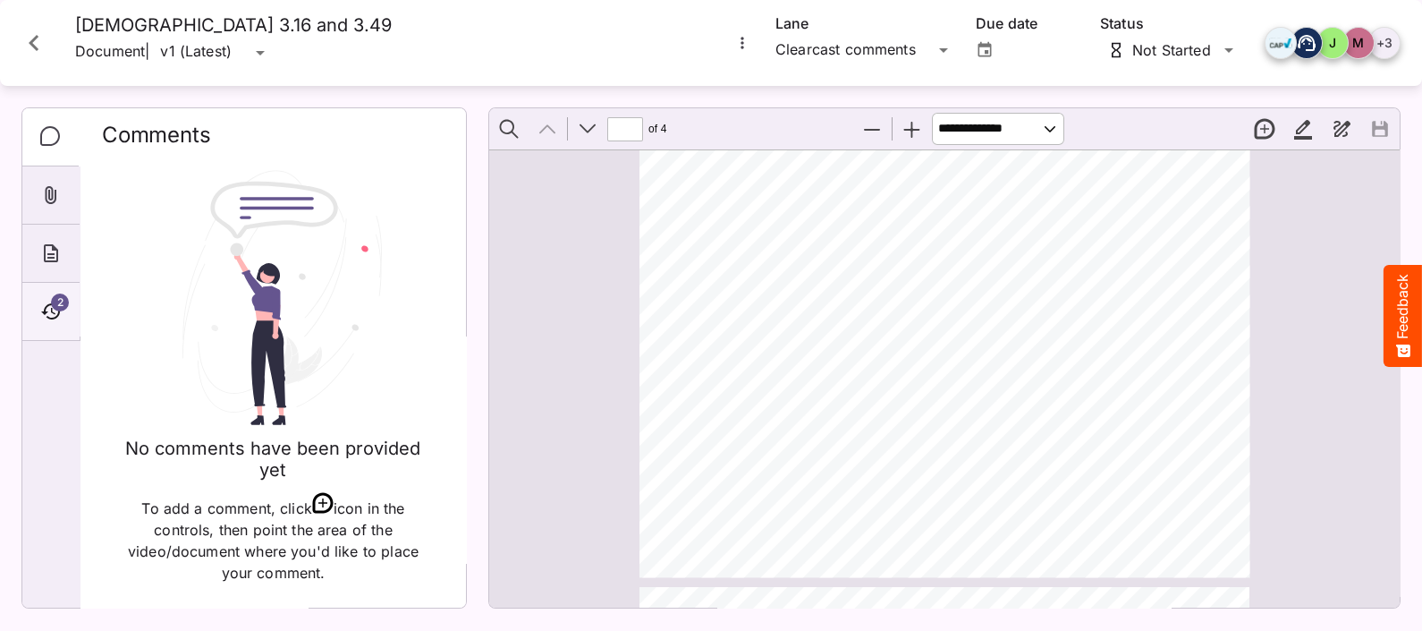
click at [64, 302] on span "2" at bounding box center [60, 302] width 18 height 18
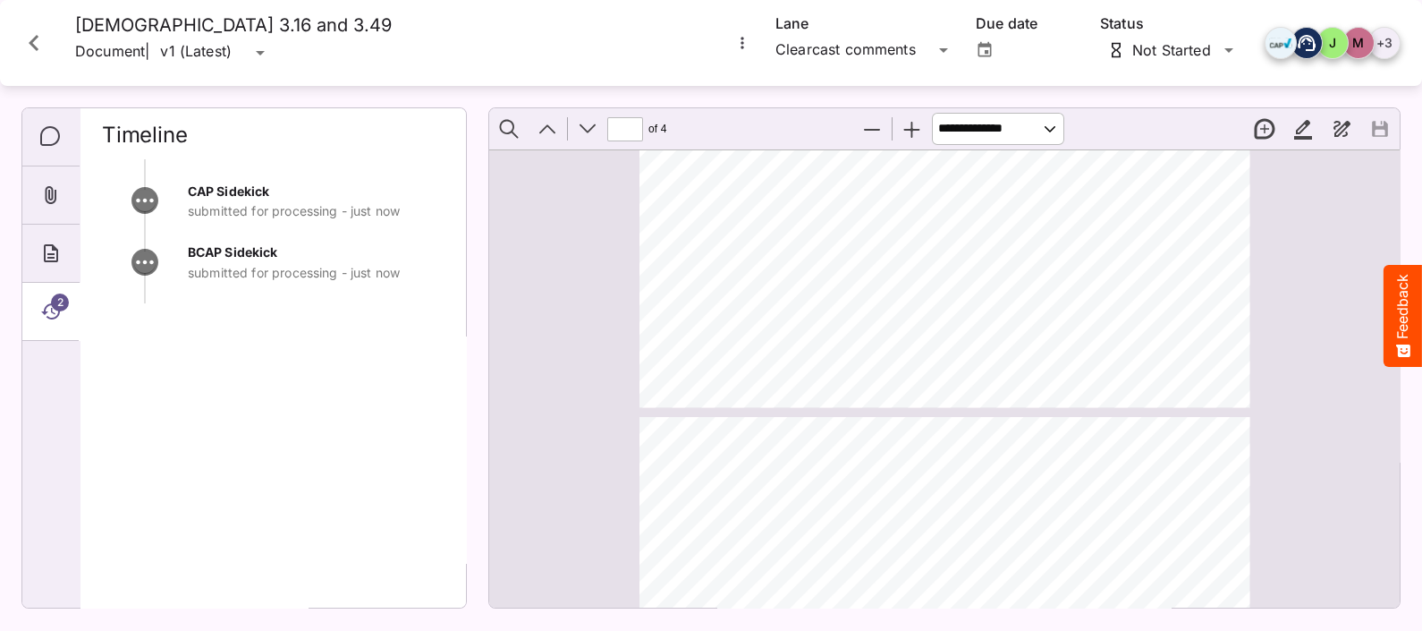
type input "*"
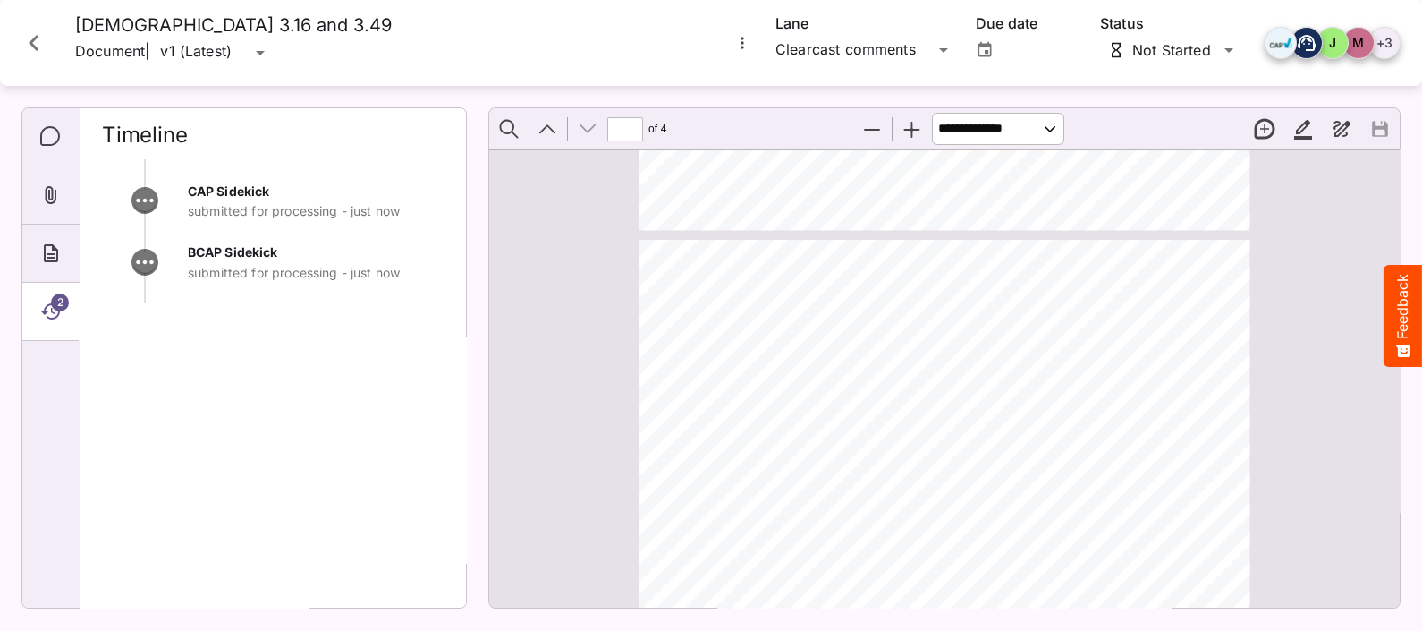
scroll to position [1302, 0]
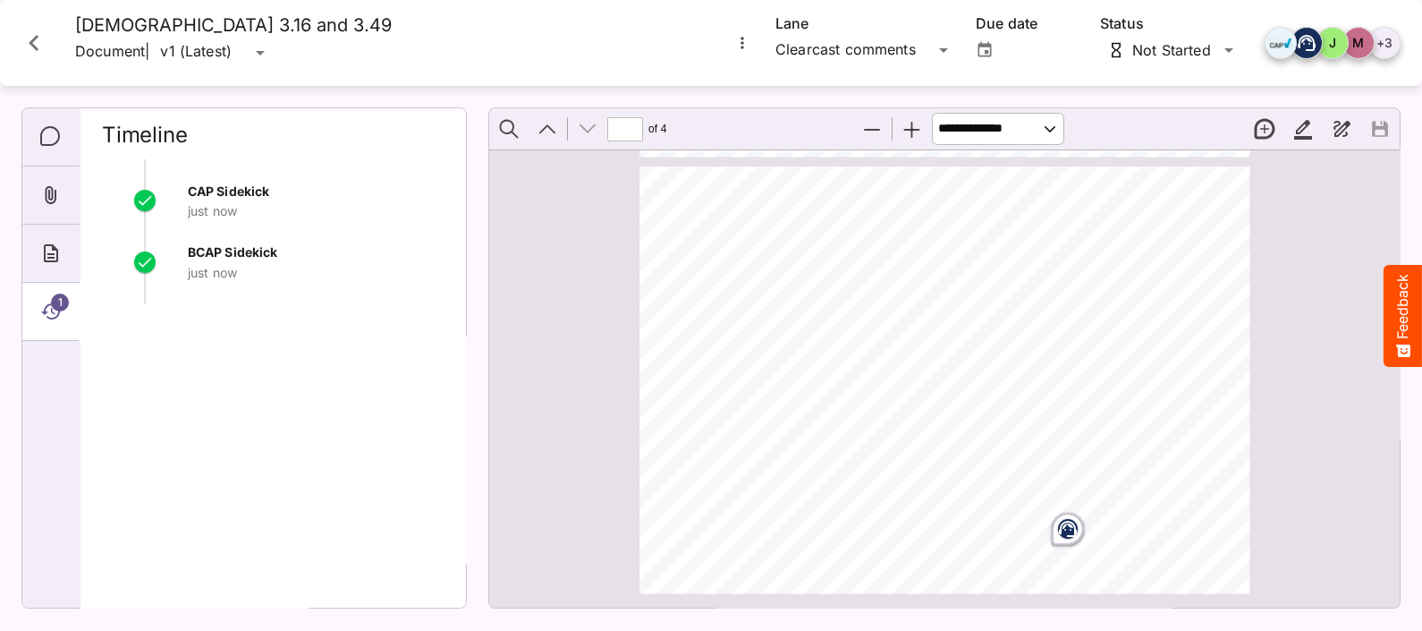
click at [64, 300] on span "1" at bounding box center [60, 302] width 18 height 18
click at [58, 304] on span "2" at bounding box center [60, 302] width 18 height 18
click at [1063, 526] on icon "Page ⁨4⁩" at bounding box center [1068, 525] width 11 height 5
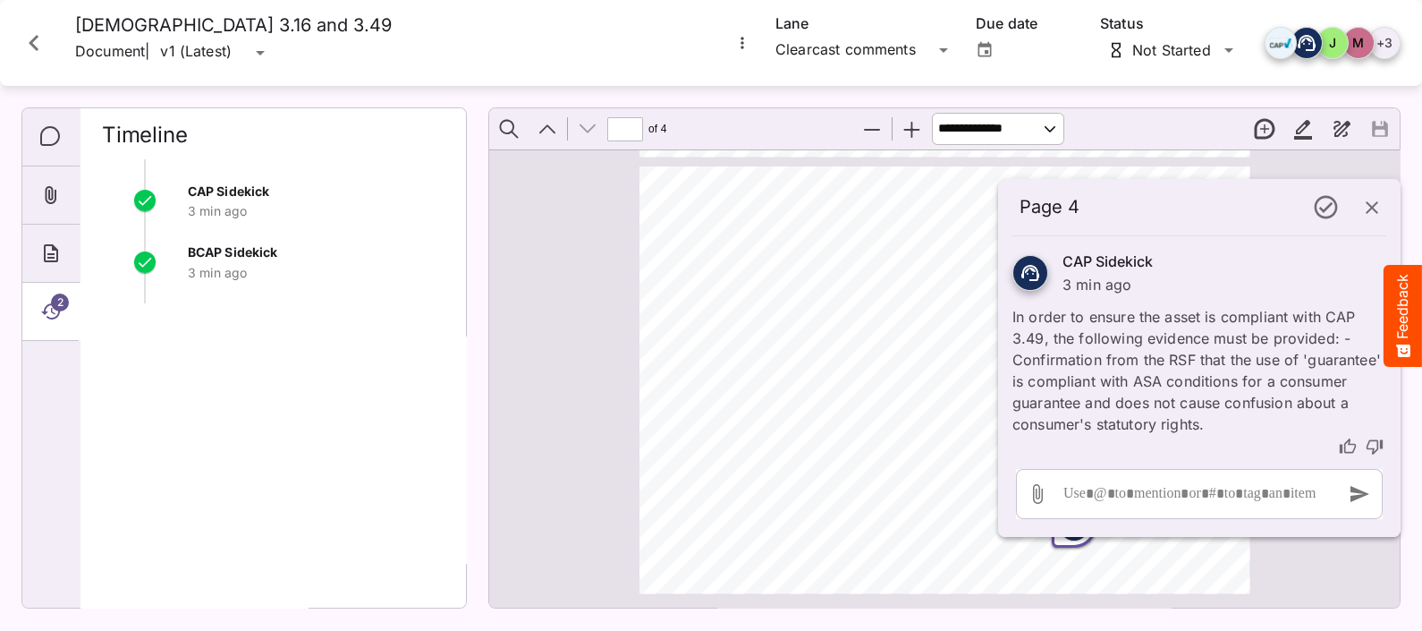
click at [1351, 445] on icon "thumb-up" at bounding box center [1348, 446] width 18 height 18
click at [1157, 495] on div at bounding box center [1195, 494] width 272 height 50
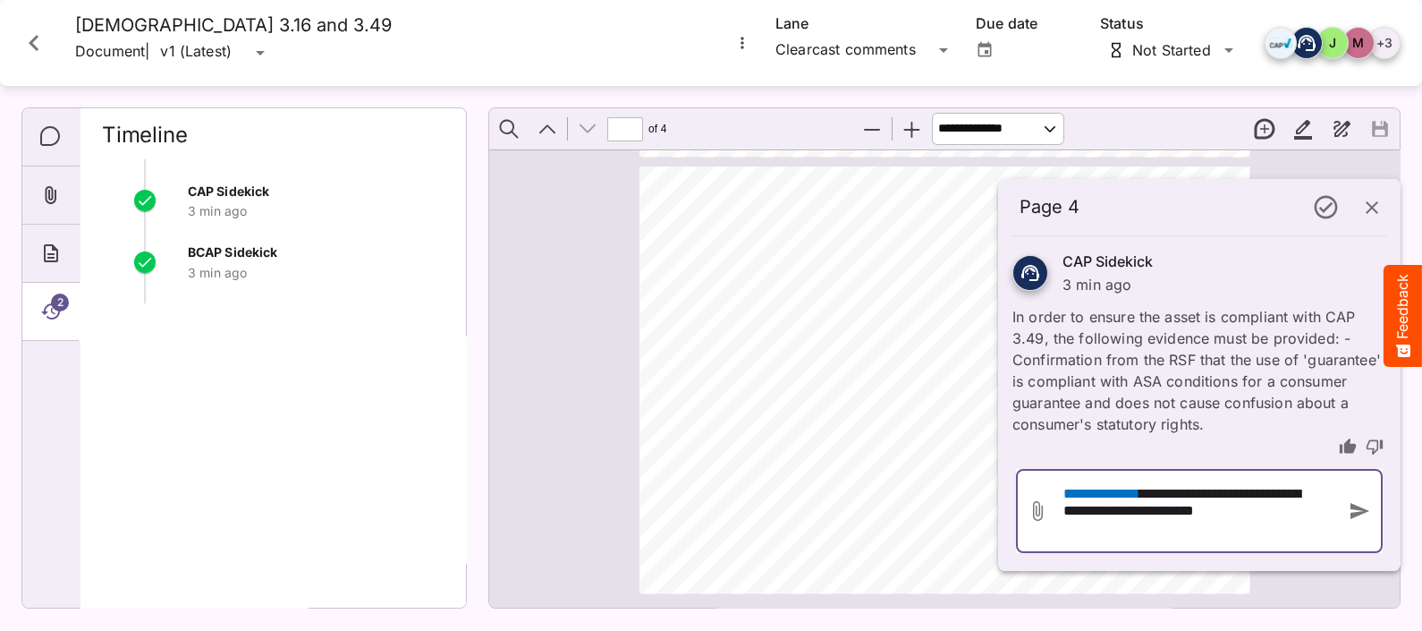
click at [1361, 512] on icon "button" at bounding box center [1360, 511] width 19 height 16
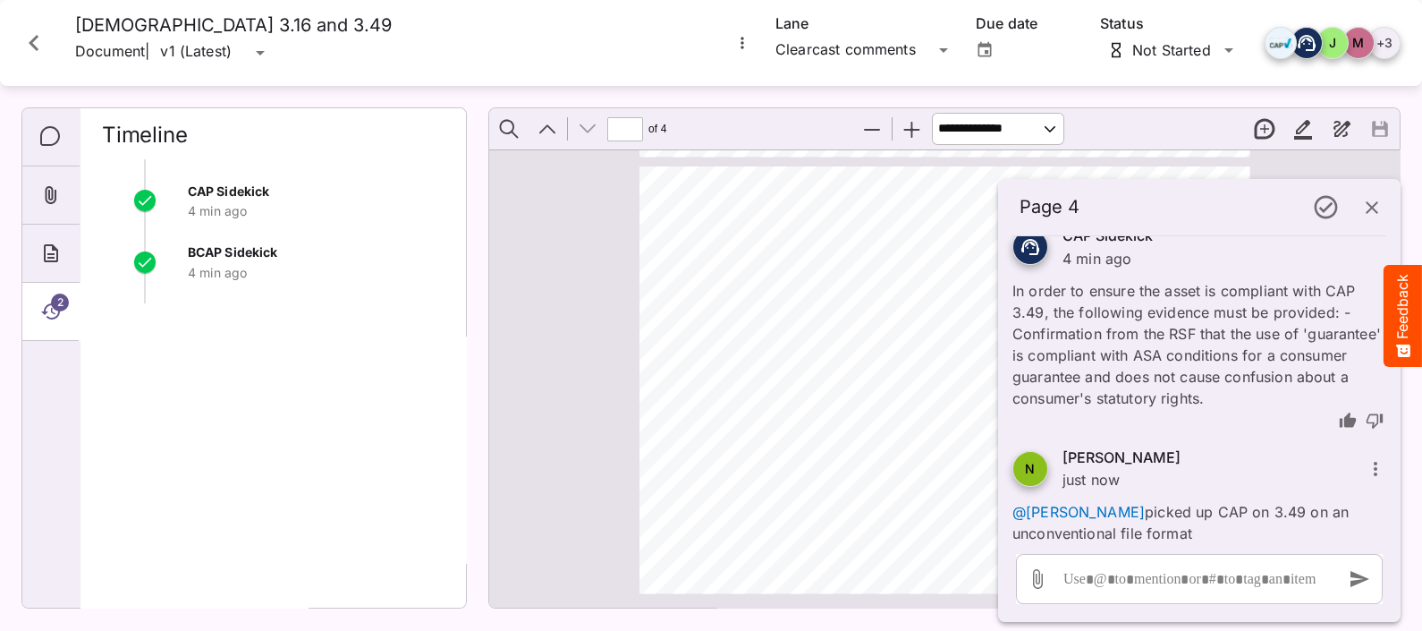
click at [63, 301] on span "2" at bounding box center [60, 302] width 18 height 18
